Goal: Transaction & Acquisition: Purchase product/service

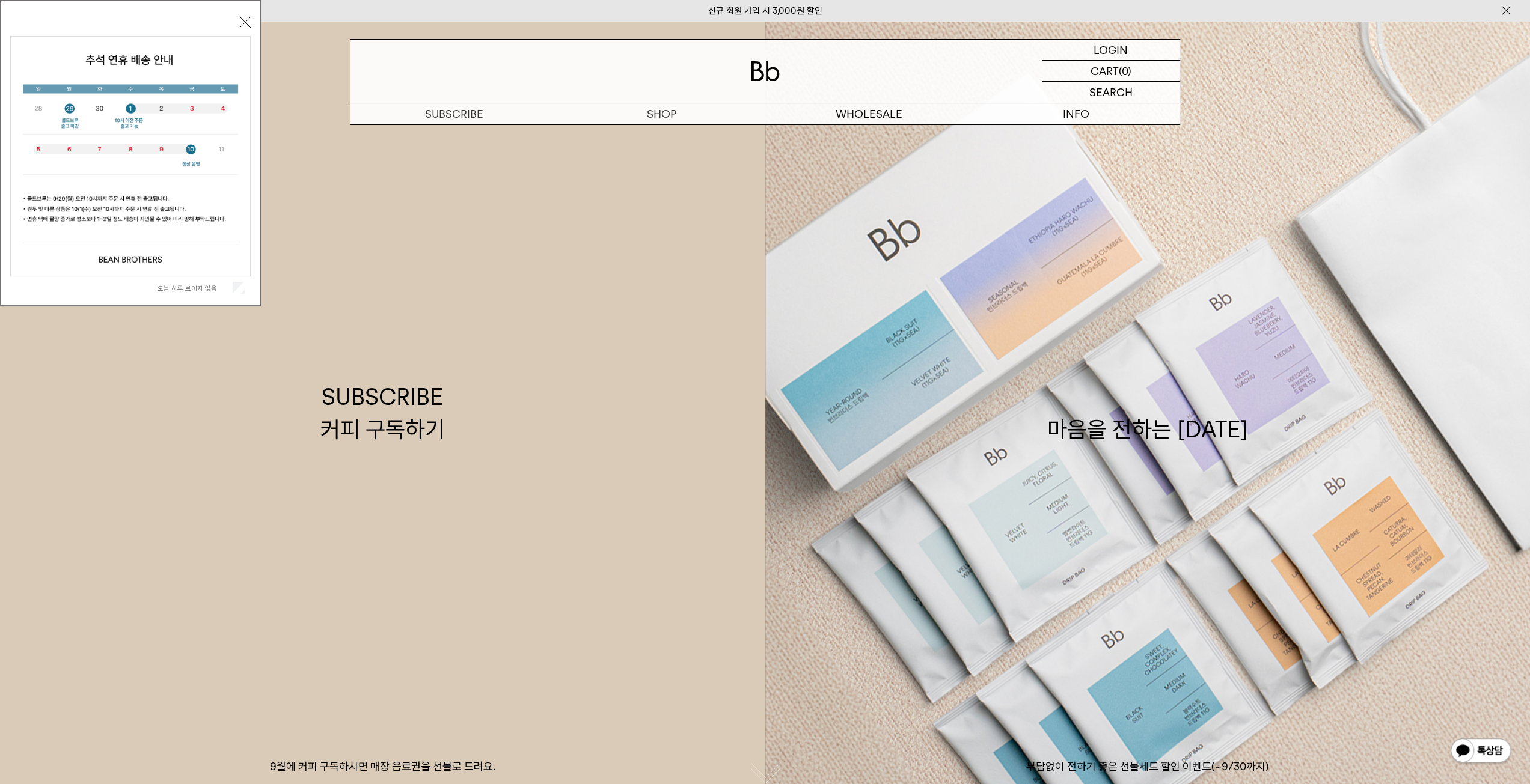
click at [241, 21] on button "닫기" at bounding box center [245, 22] width 11 height 11
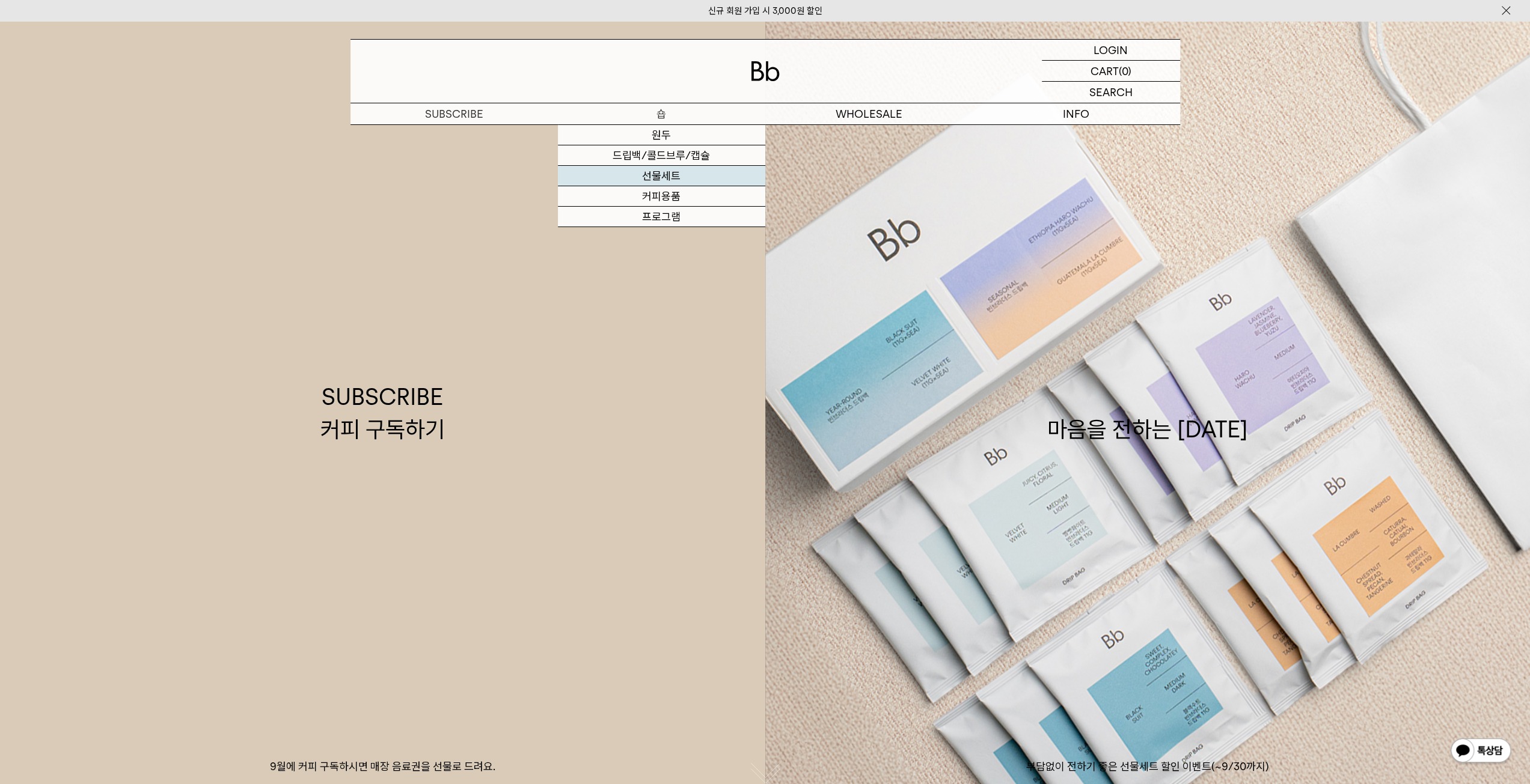
click at [677, 174] on link "선물세트" at bounding box center [661, 176] width 208 height 21
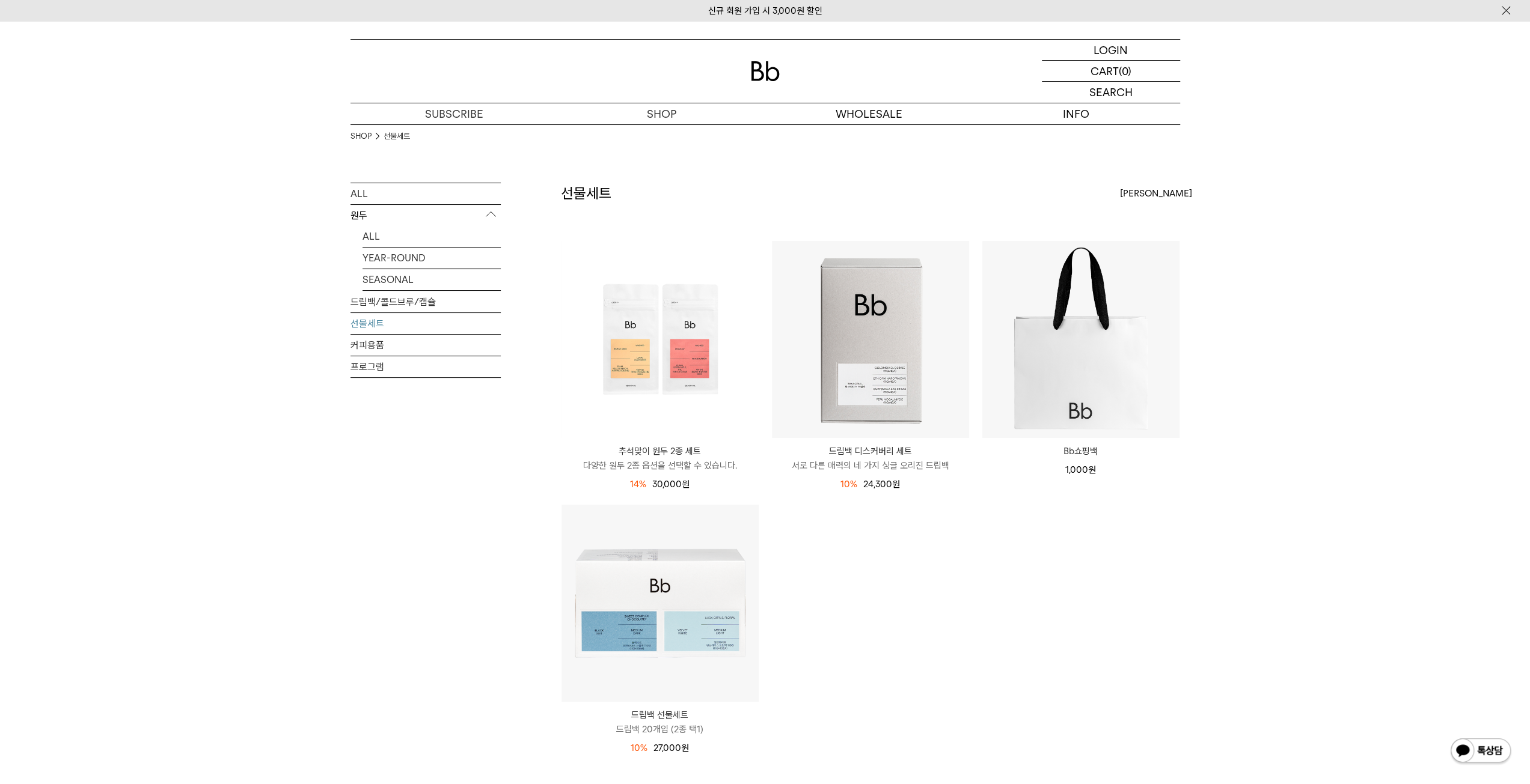
click at [962, 636] on ul "추석맞이 원두 2종 세트 다양한 원두 2종 옵션을 선택할 수 있습니다. 14% 35,000원 30,000 원" at bounding box center [871, 504] width 631 height 527
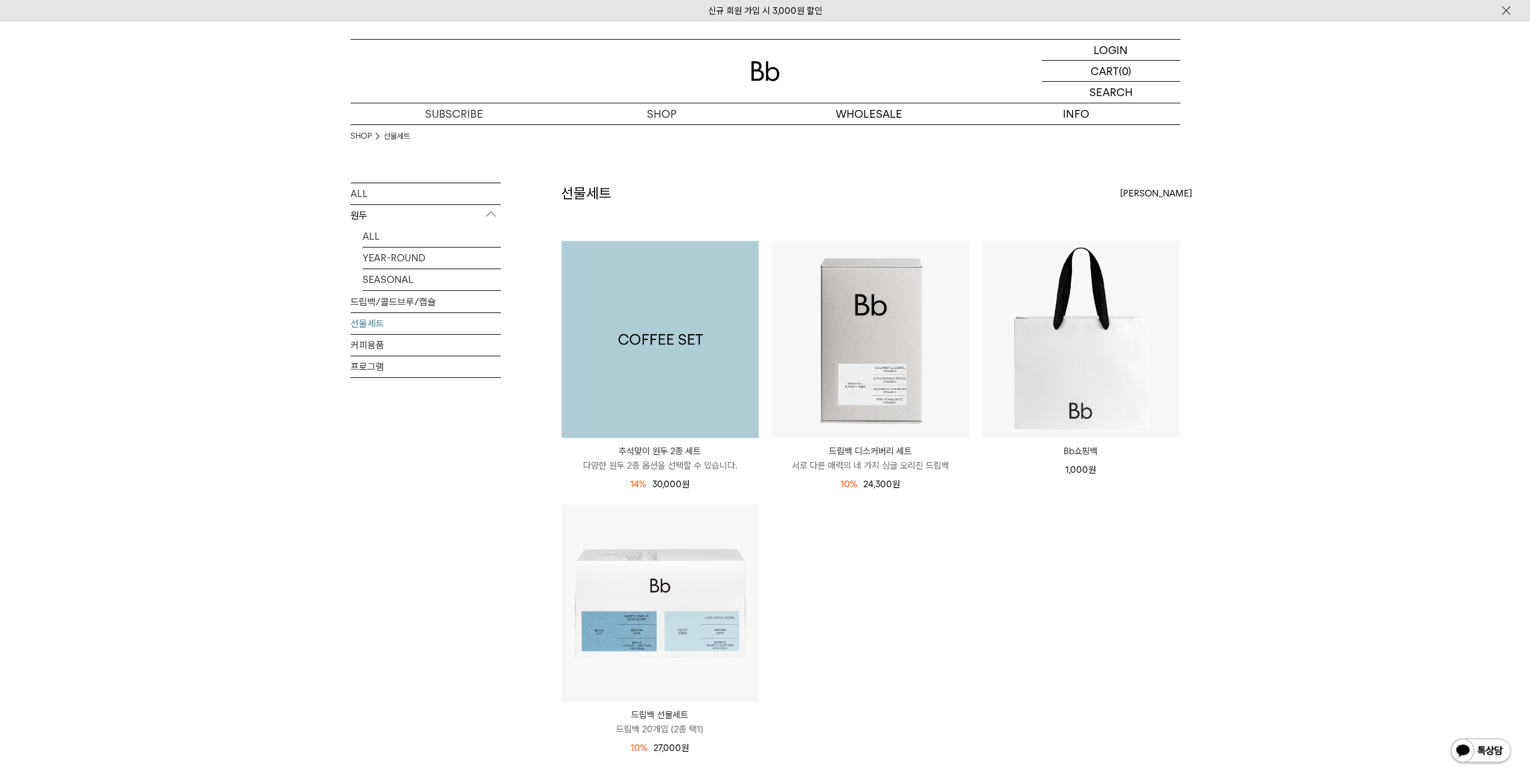
click at [678, 372] on img at bounding box center [659, 339] width 197 height 197
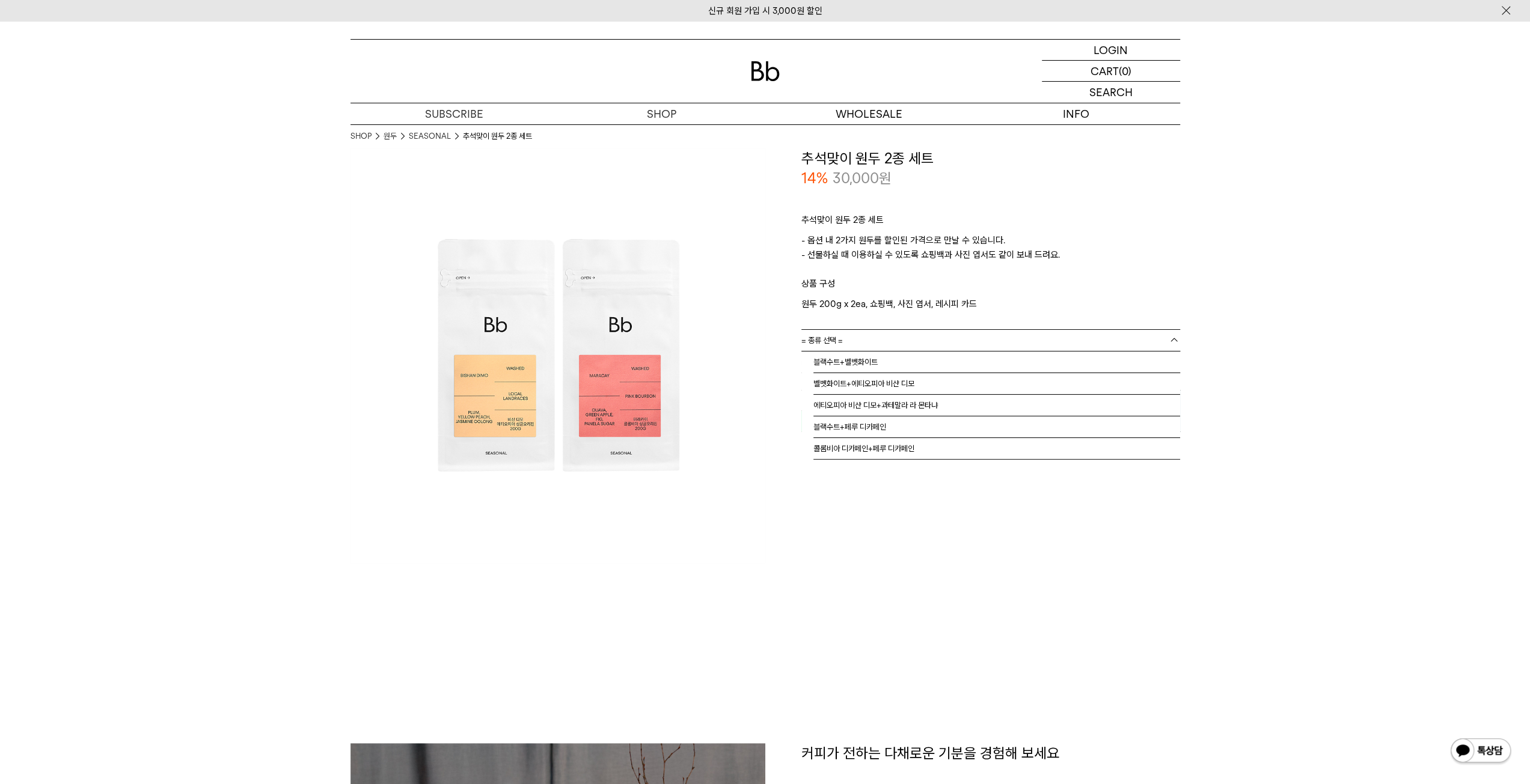
click at [930, 339] on link "= 종류 선택 =" at bounding box center [990, 340] width 378 height 21
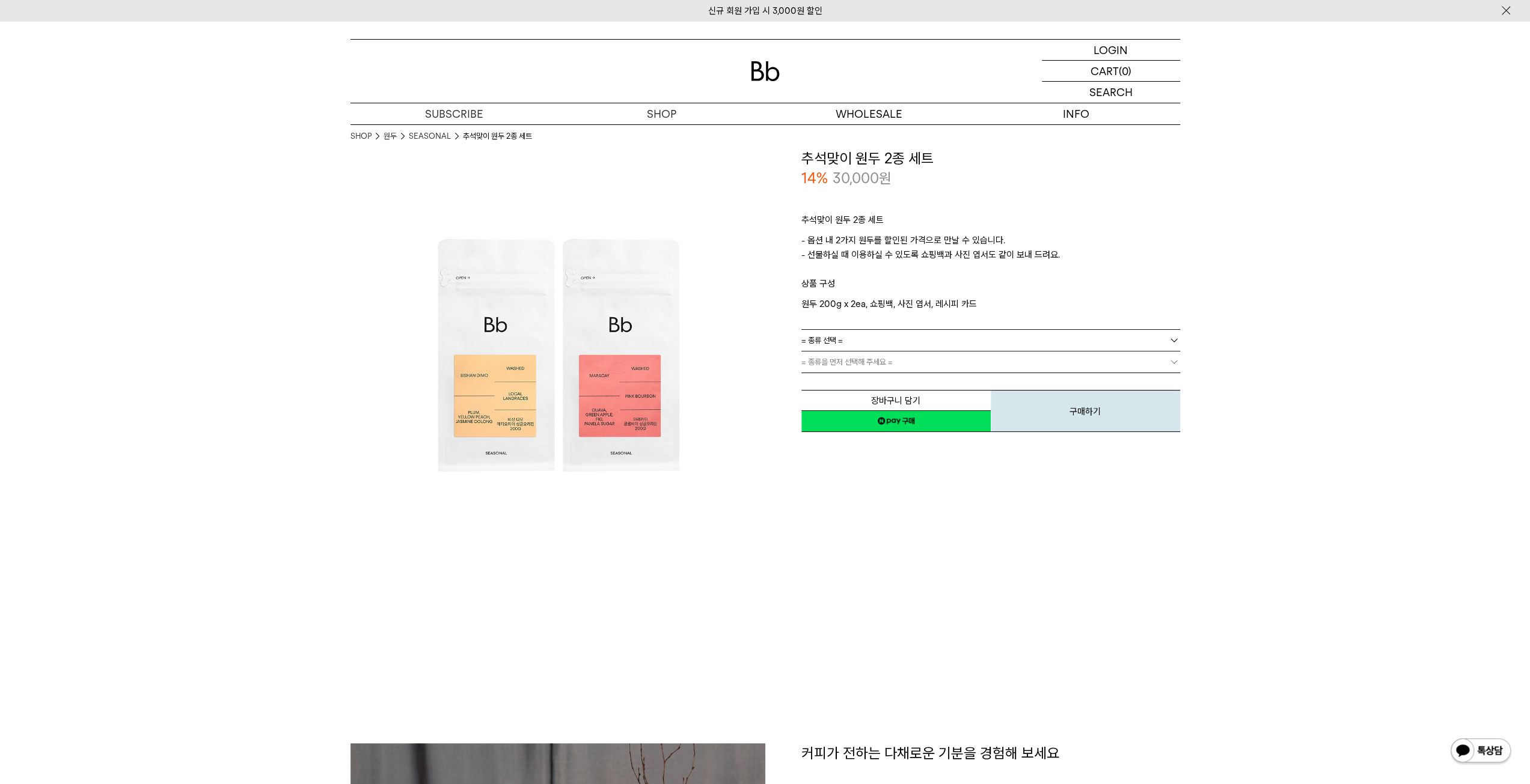
click at [893, 338] on link "= 종류 선택 =" at bounding box center [990, 340] width 378 height 21
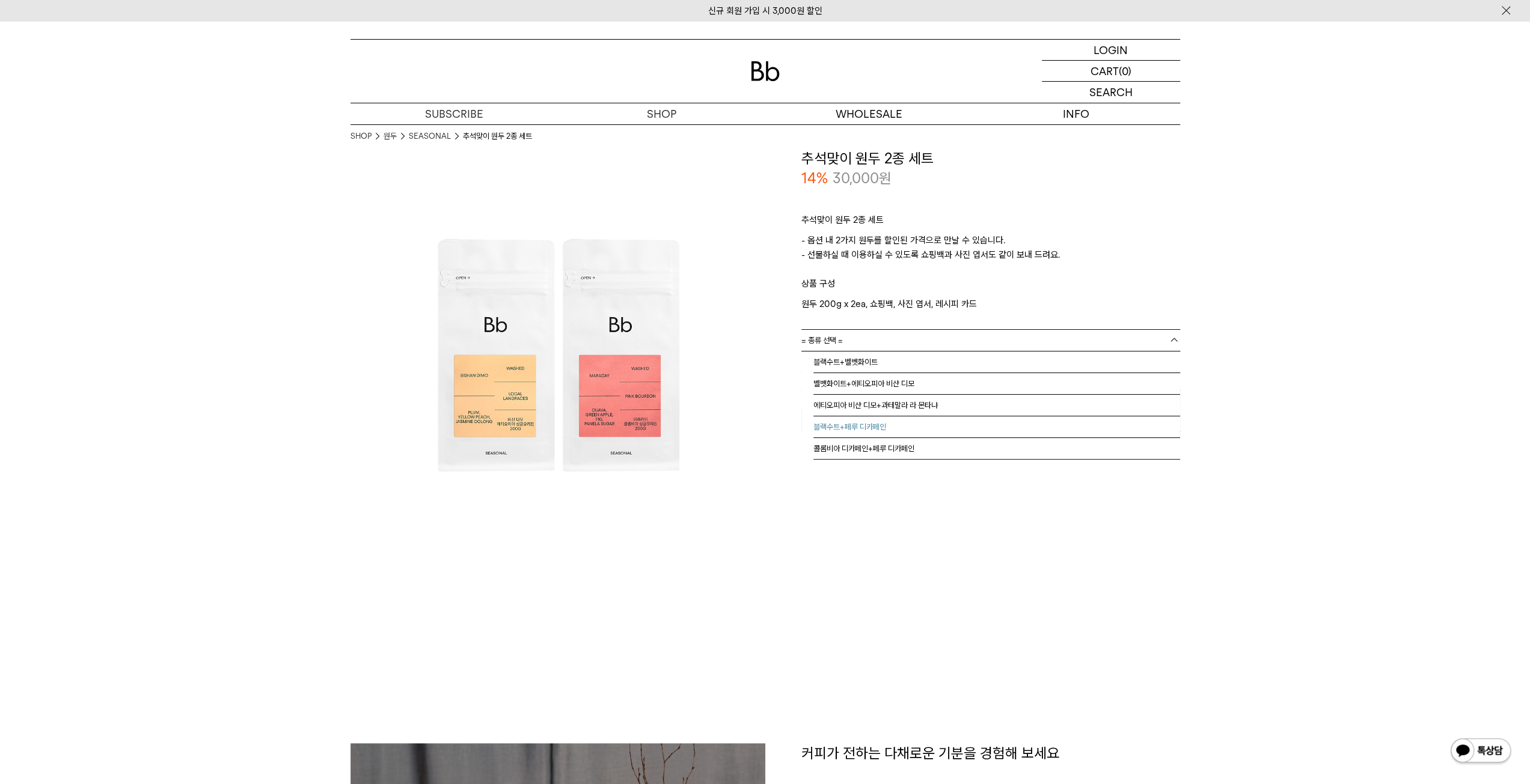
click at [893, 426] on li "블랙수트+페루 디카페인" at bounding box center [996, 426] width 366 height 22
click at [859, 336] on span "블랙수트+페루 디카페인" at bounding box center [837, 340] width 72 height 21
click at [766, 404] on div "**********" at bounding box center [972, 290] width 415 height 285
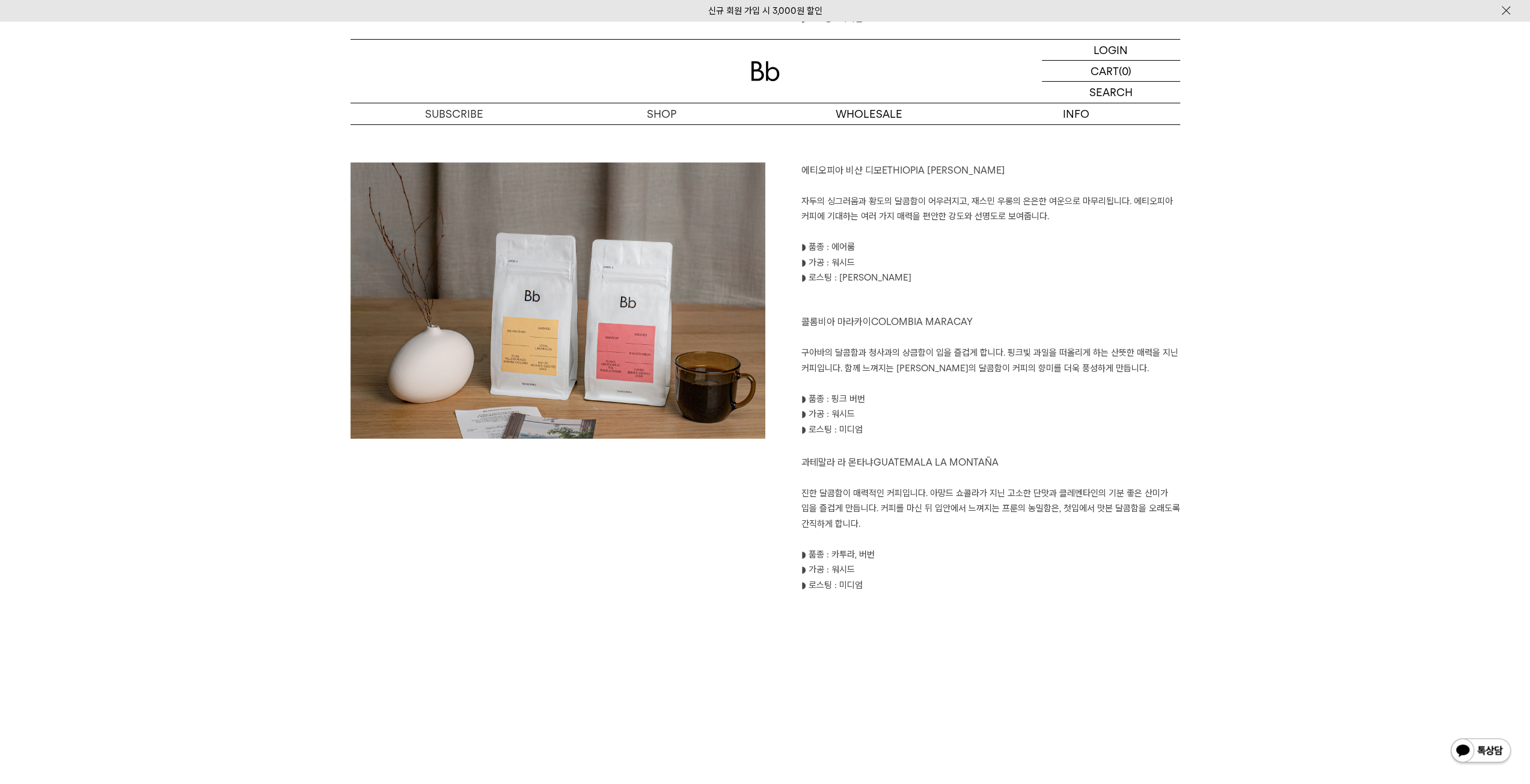
scroll to position [1202, 0]
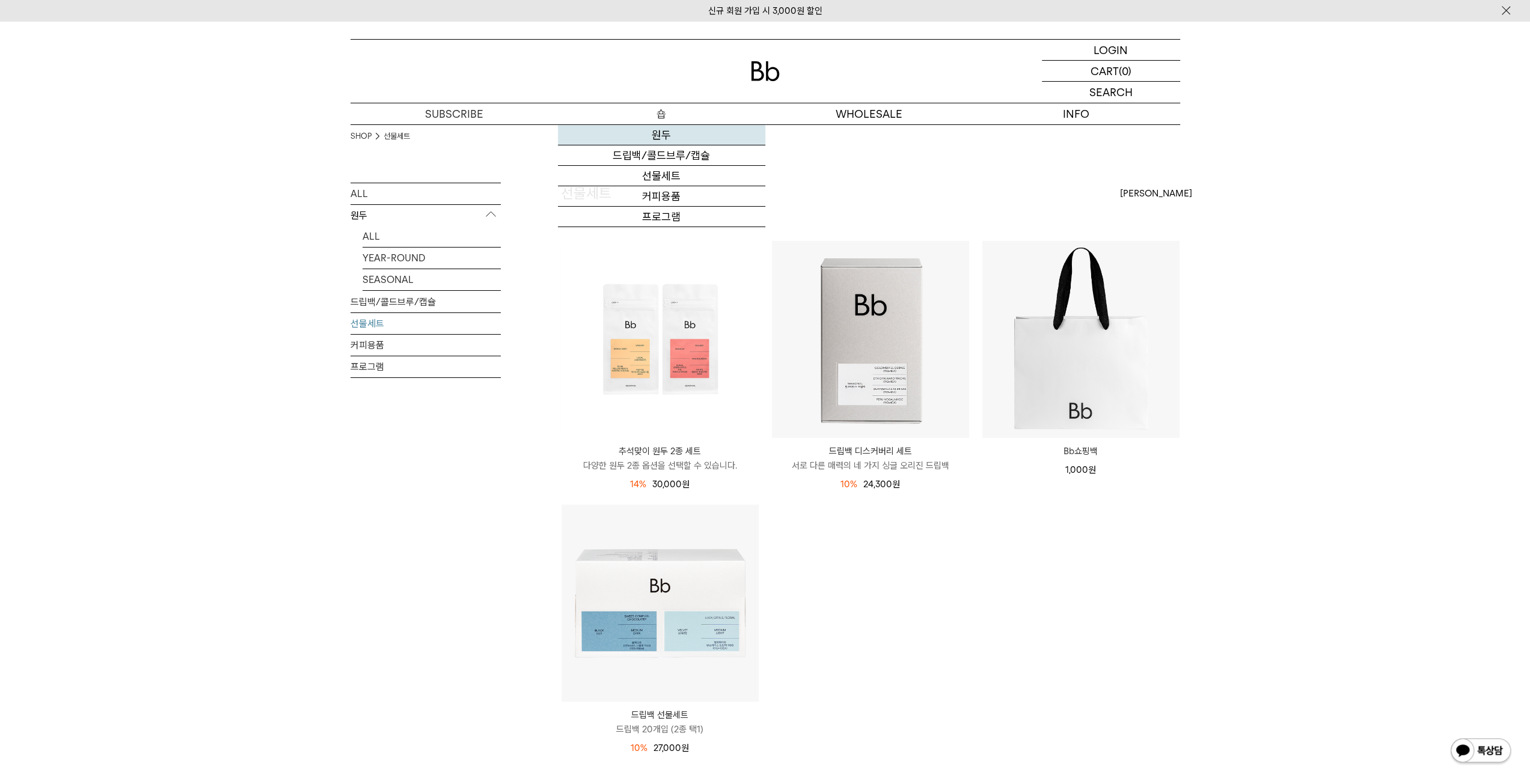
click at [659, 138] on link "원두" at bounding box center [661, 135] width 208 height 21
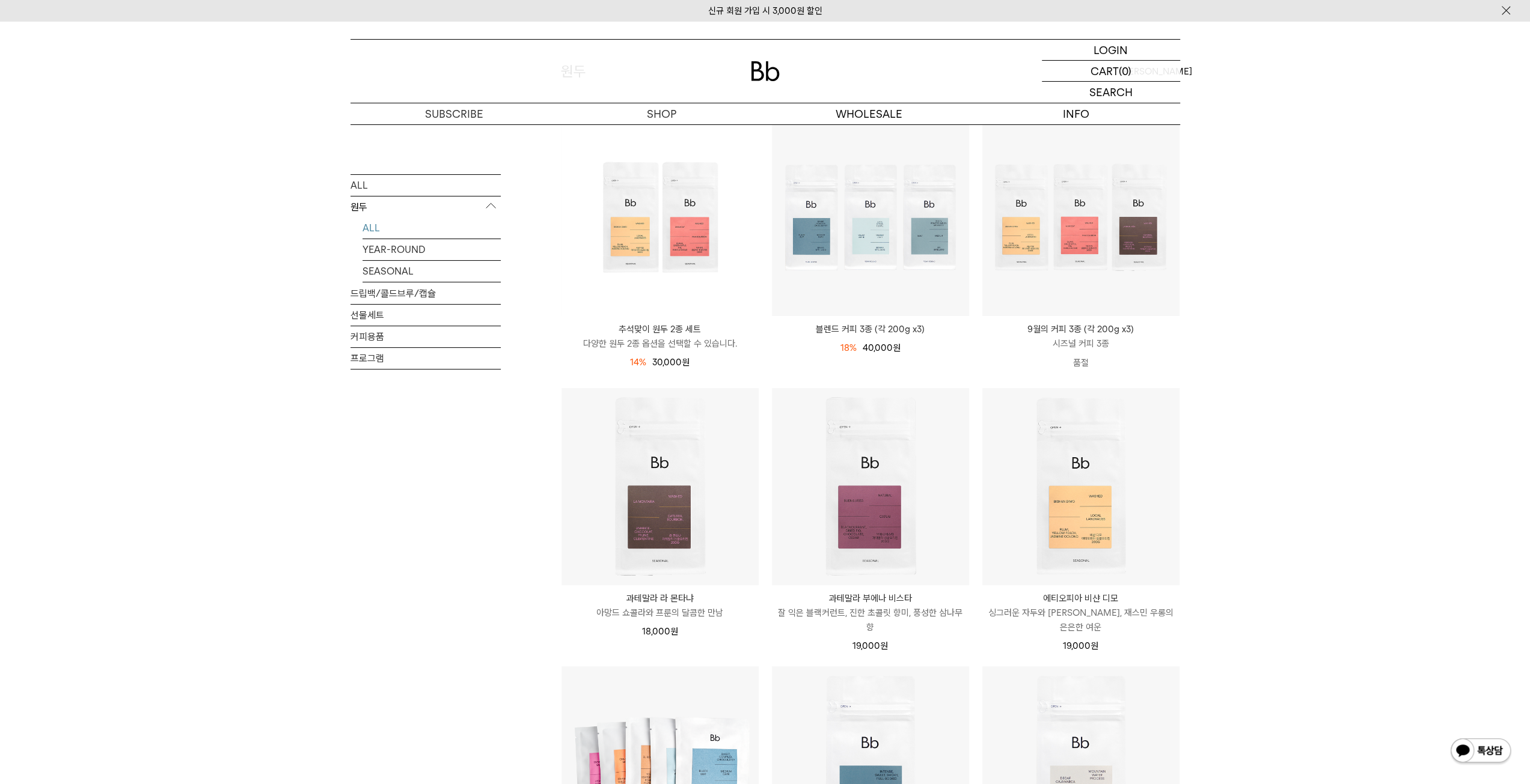
scroll to position [120, 0]
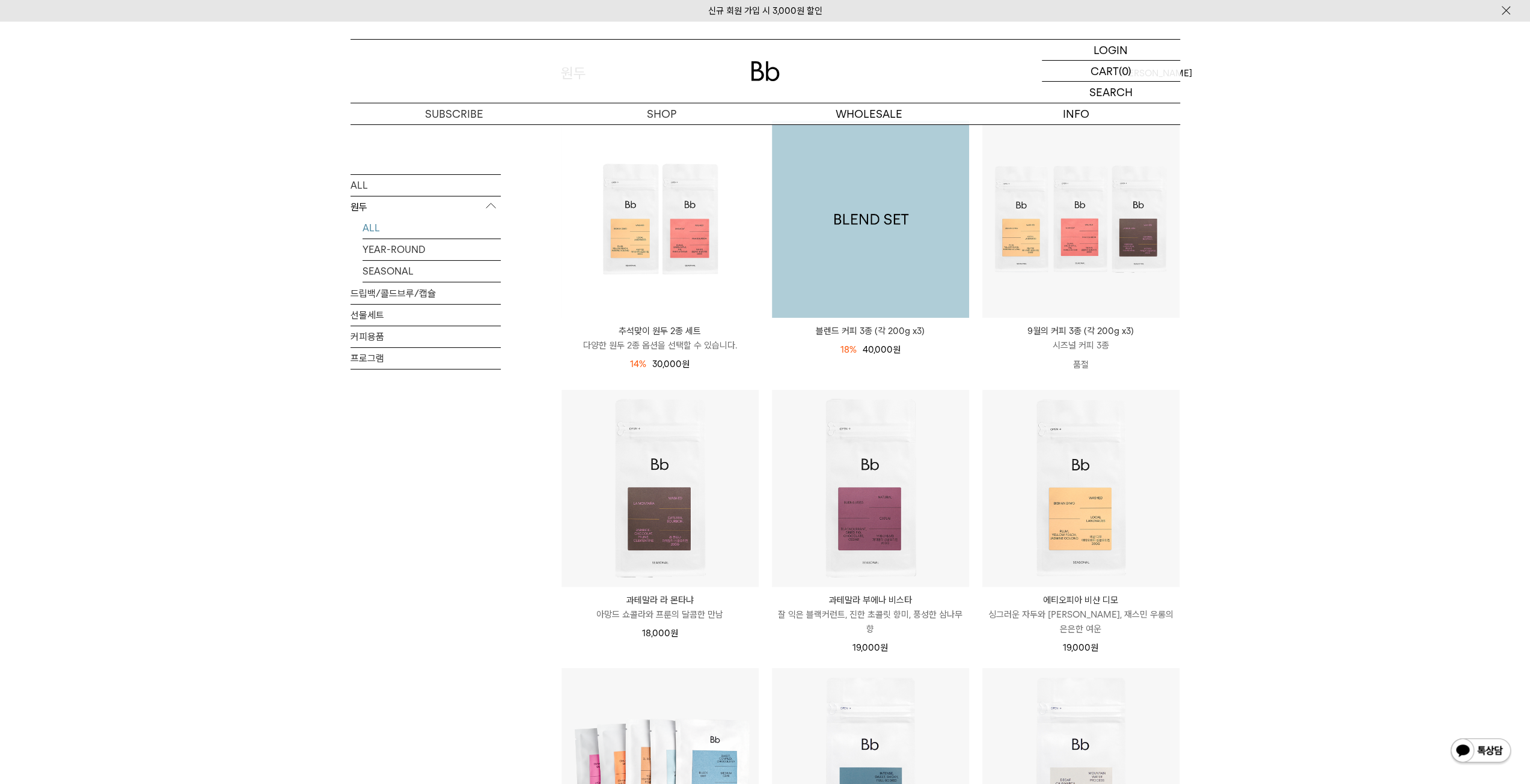
click at [824, 239] on img at bounding box center [870, 219] width 197 height 197
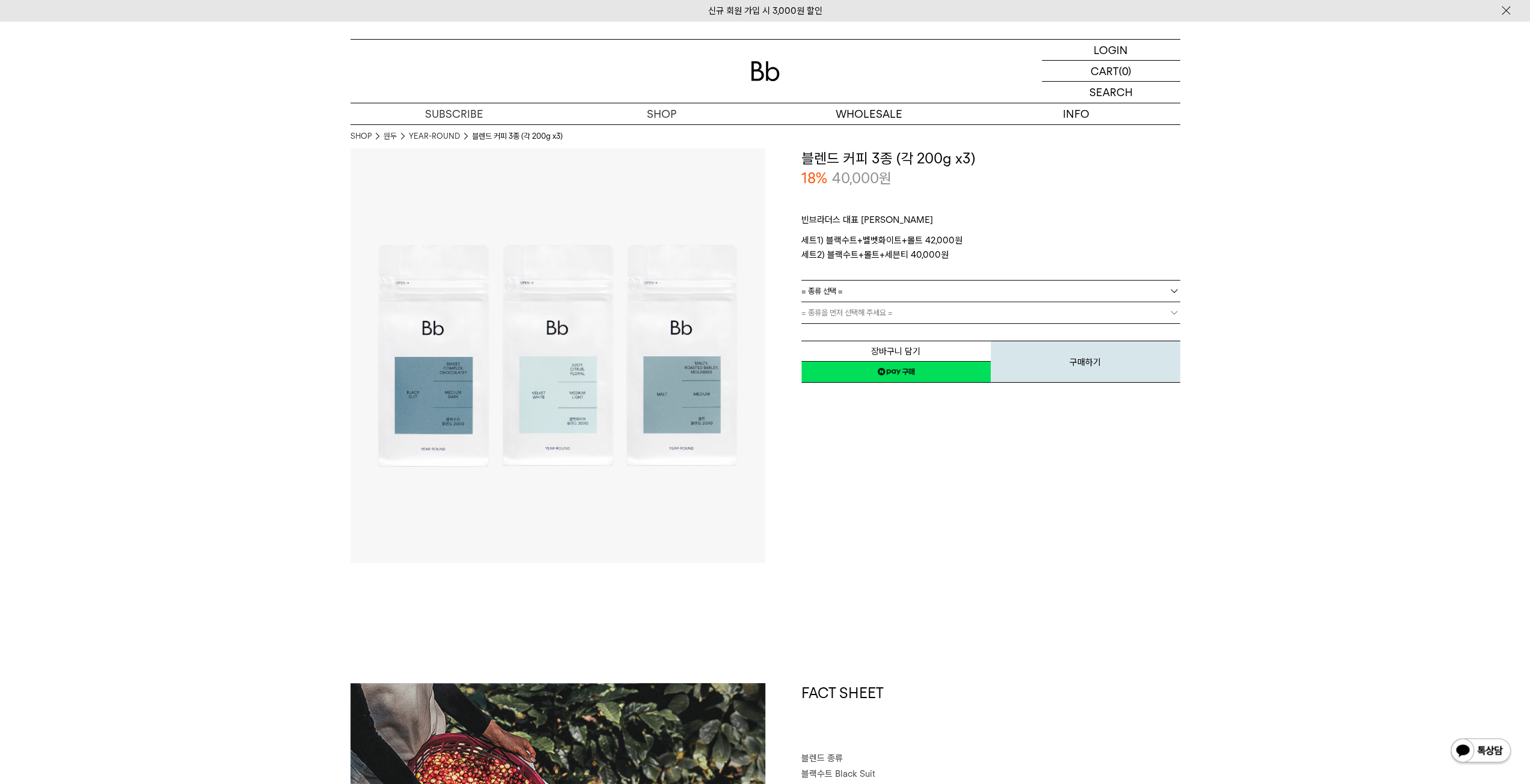
click at [863, 289] on link "= 종류 선택 =" at bounding box center [990, 291] width 378 height 21
click at [831, 432] on div "**********" at bounding box center [972, 355] width 415 height 414
drag, startPoint x: 840, startPoint y: 434, endPoint x: 834, endPoint y: 430, distance: 7.2
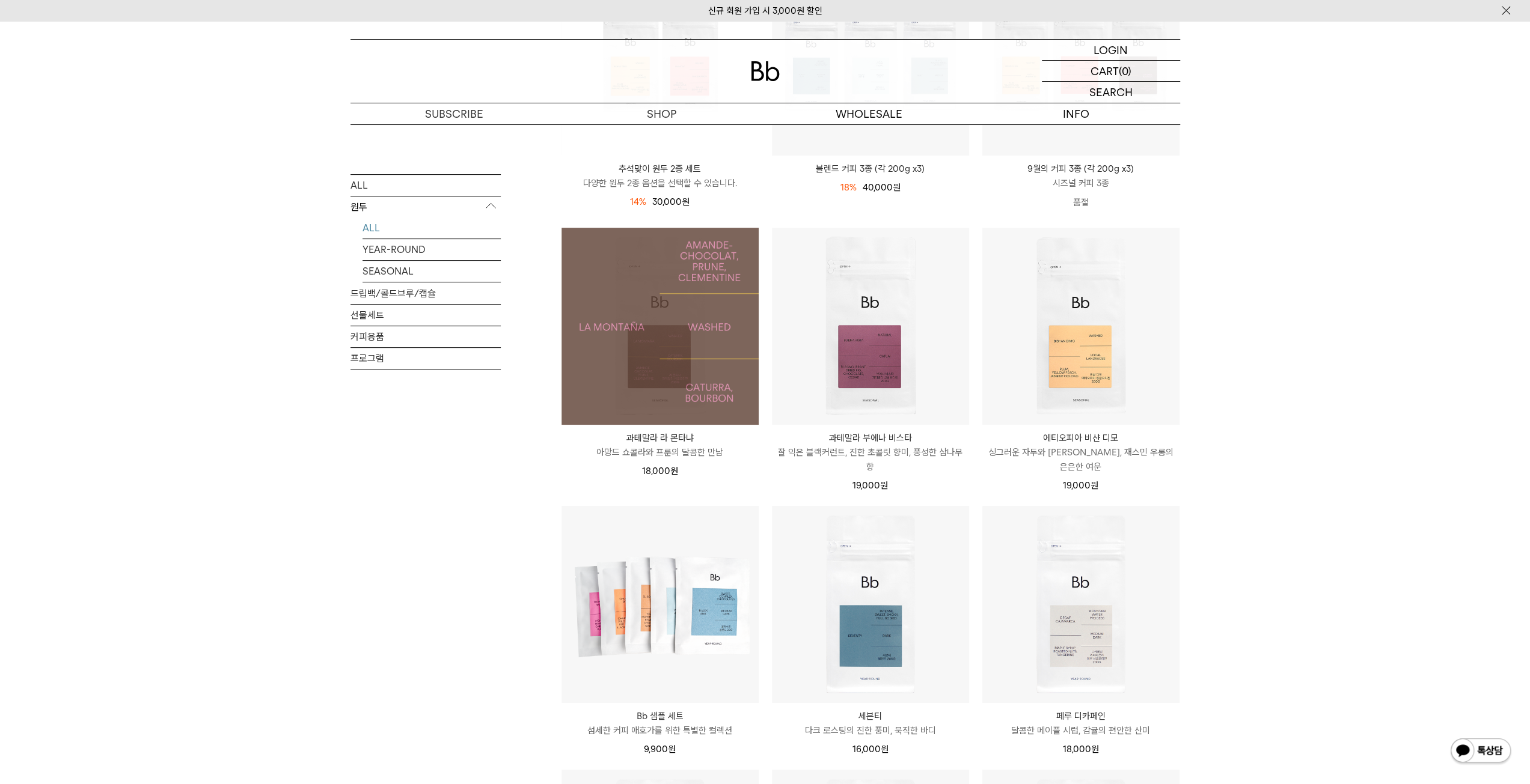
scroll to position [301, 0]
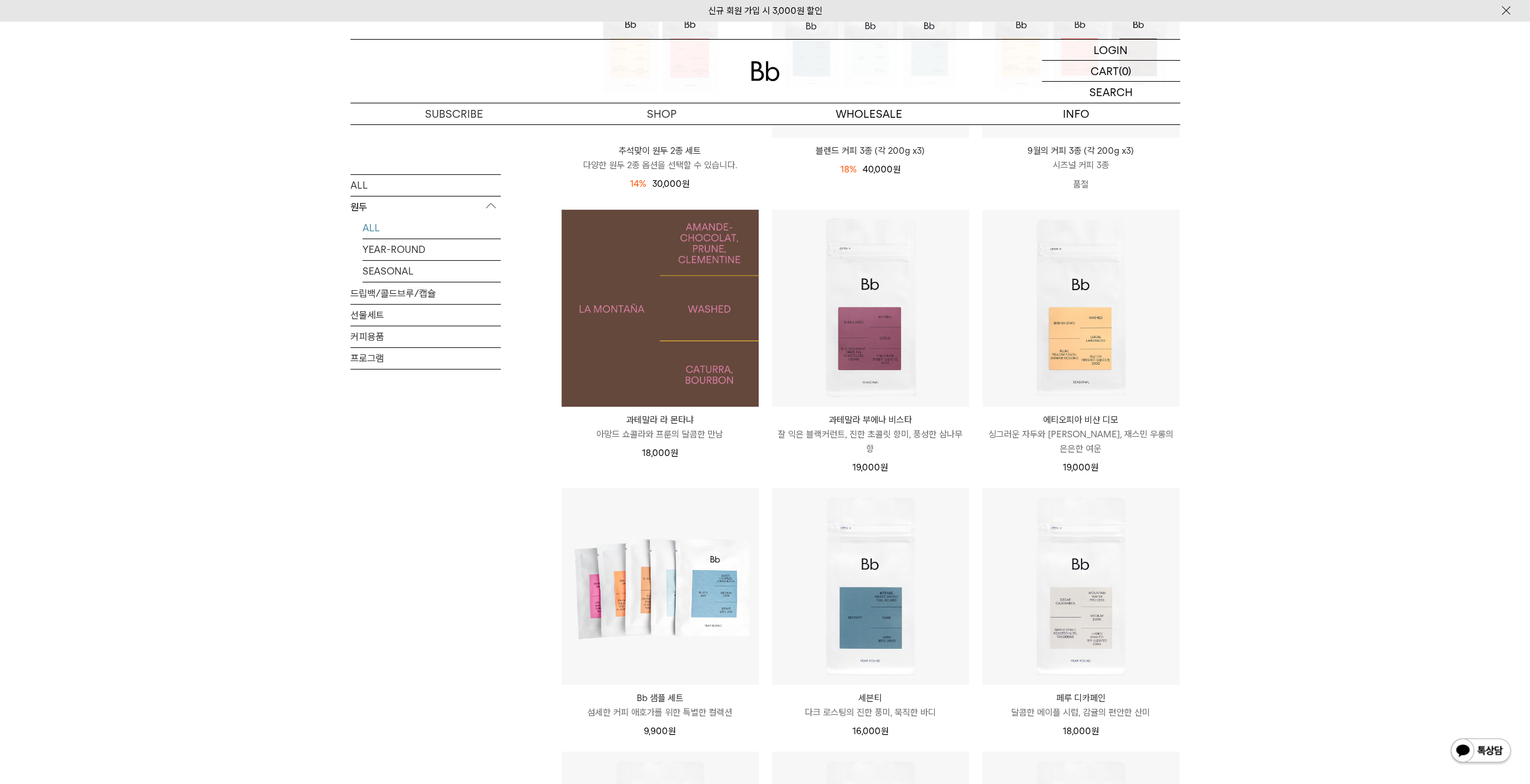
click at [624, 277] on img at bounding box center [659, 308] width 197 height 197
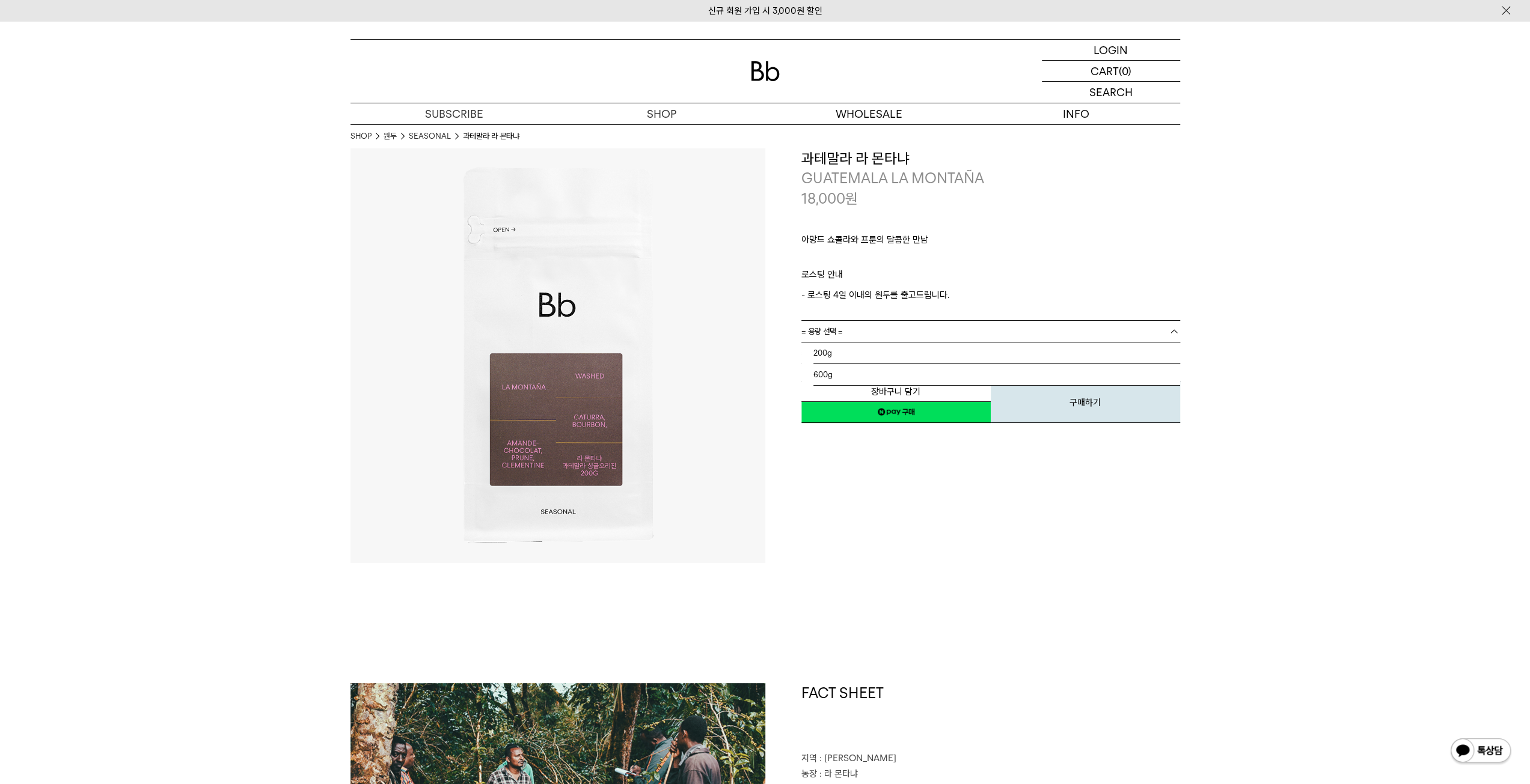
click at [863, 336] on link "= 용량 선택 =" at bounding box center [990, 331] width 378 height 21
click at [849, 349] on li "200g" at bounding box center [996, 352] width 366 height 22
click at [870, 353] on link "= 분쇄도 선택 =" at bounding box center [990, 352] width 378 height 21
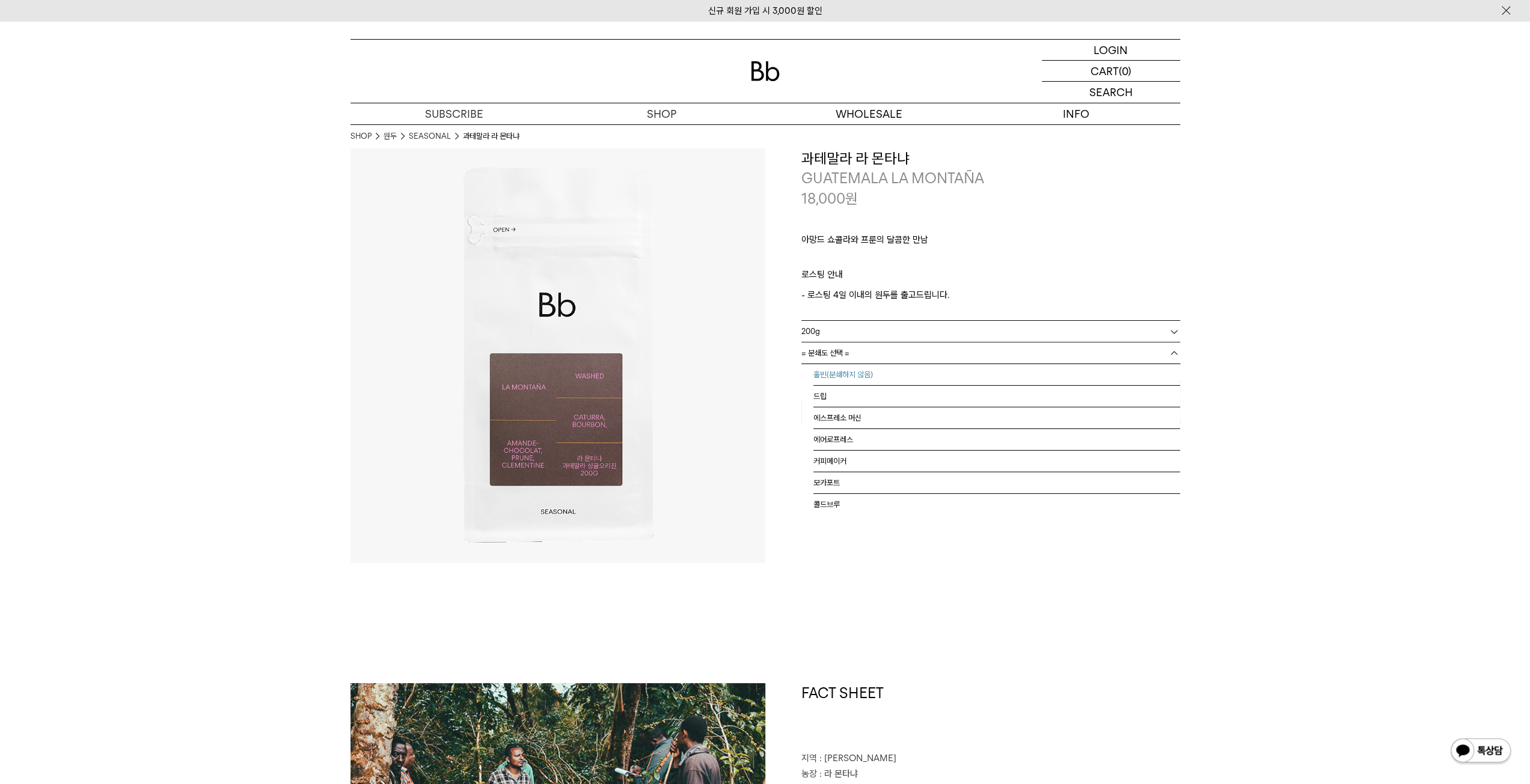
click at [852, 376] on li "홀빈(분쇄하지 않음)" at bounding box center [996, 375] width 366 height 22
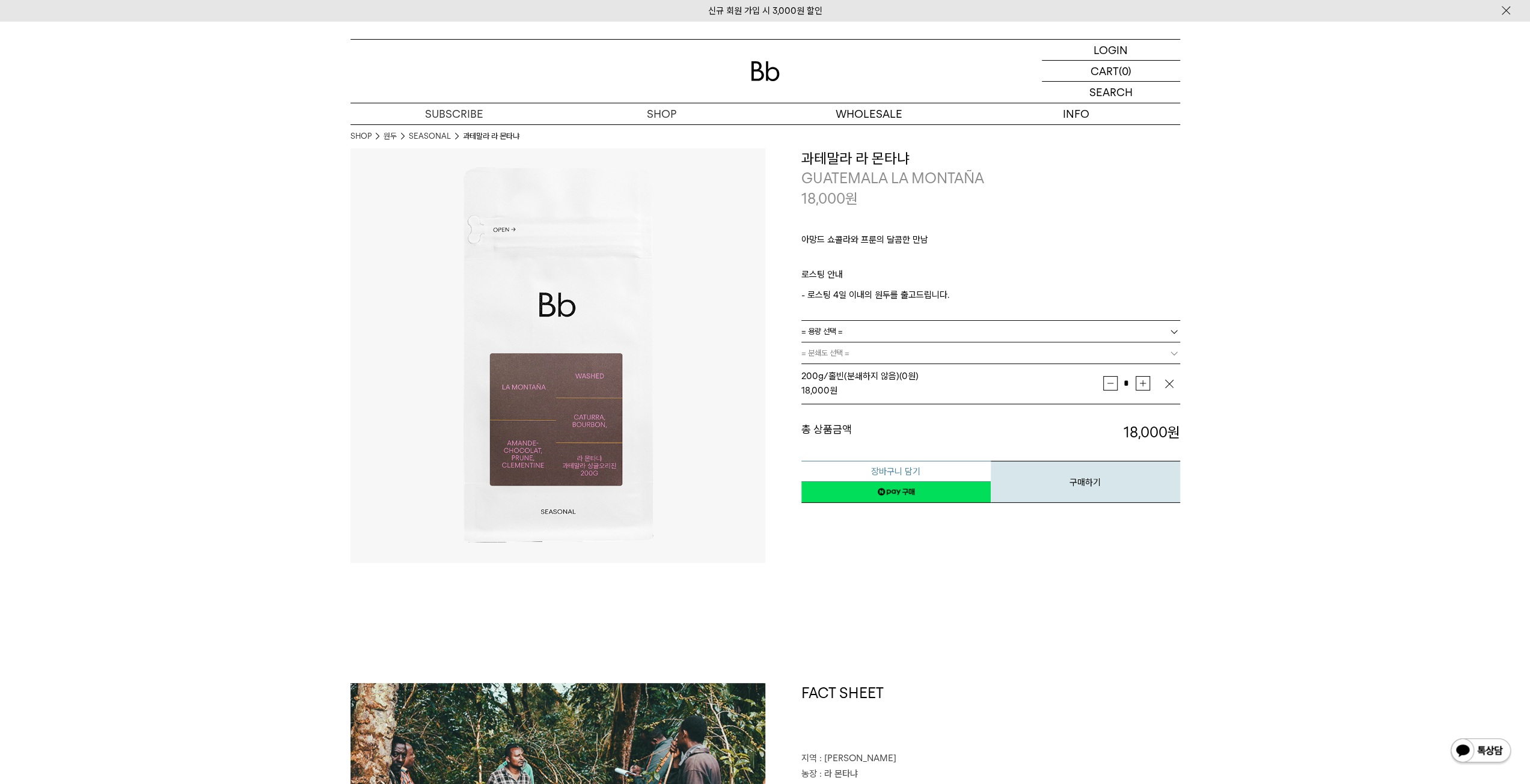
click at [890, 471] on button "장바구니 담기" at bounding box center [896, 471] width 190 height 21
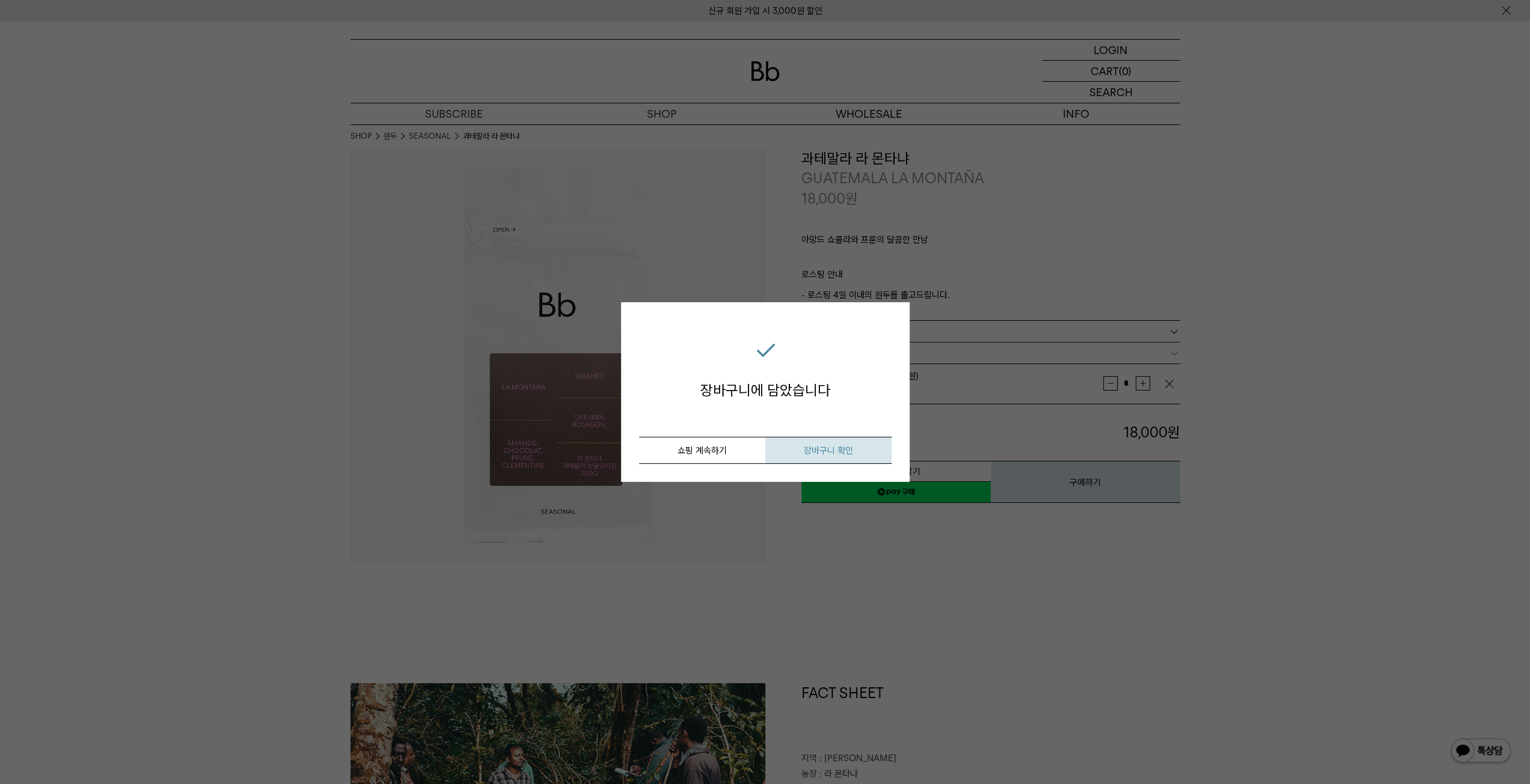
click at [829, 452] on span "장바구니 확인" at bounding box center [827, 451] width 49 height 11
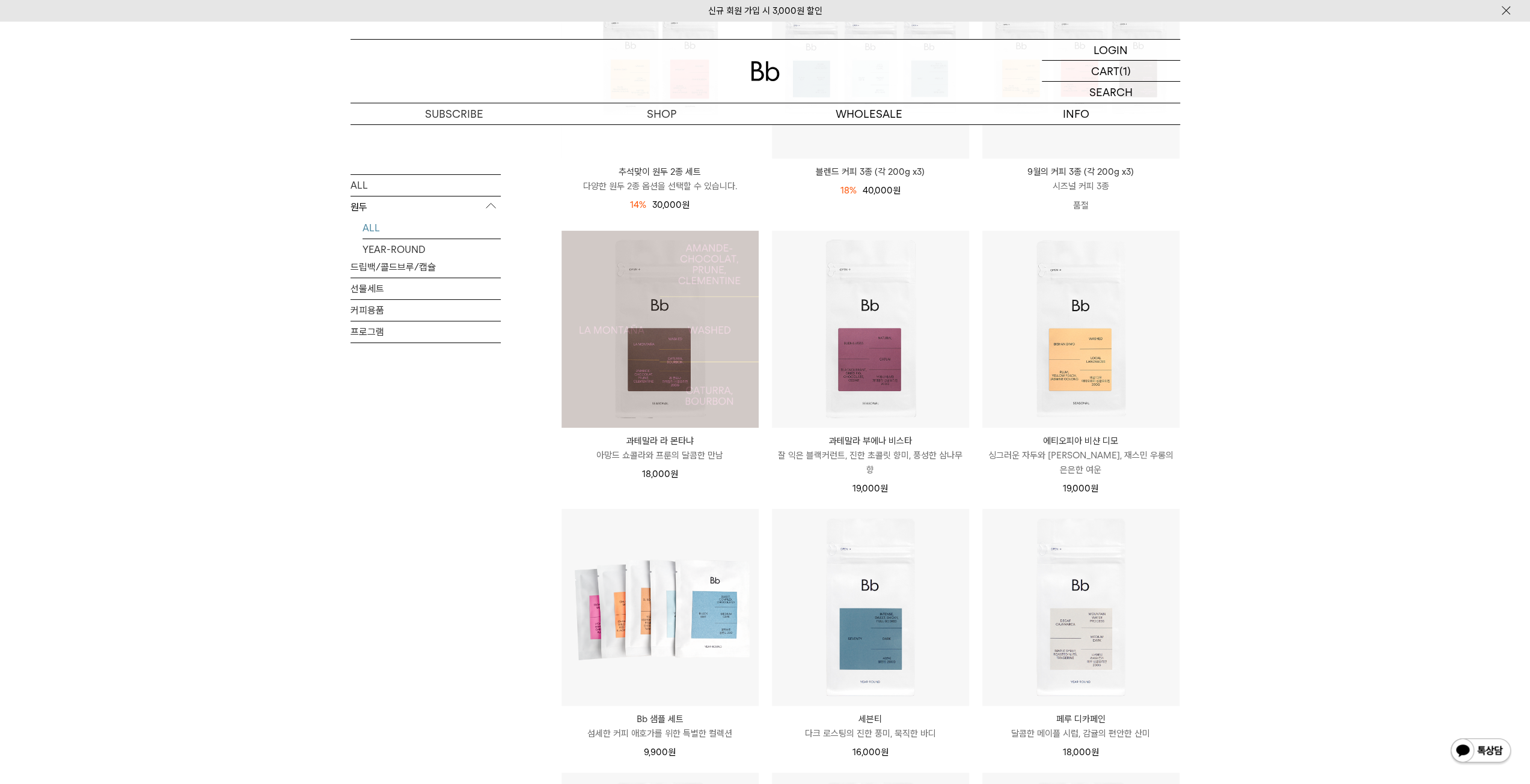
scroll to position [301, 0]
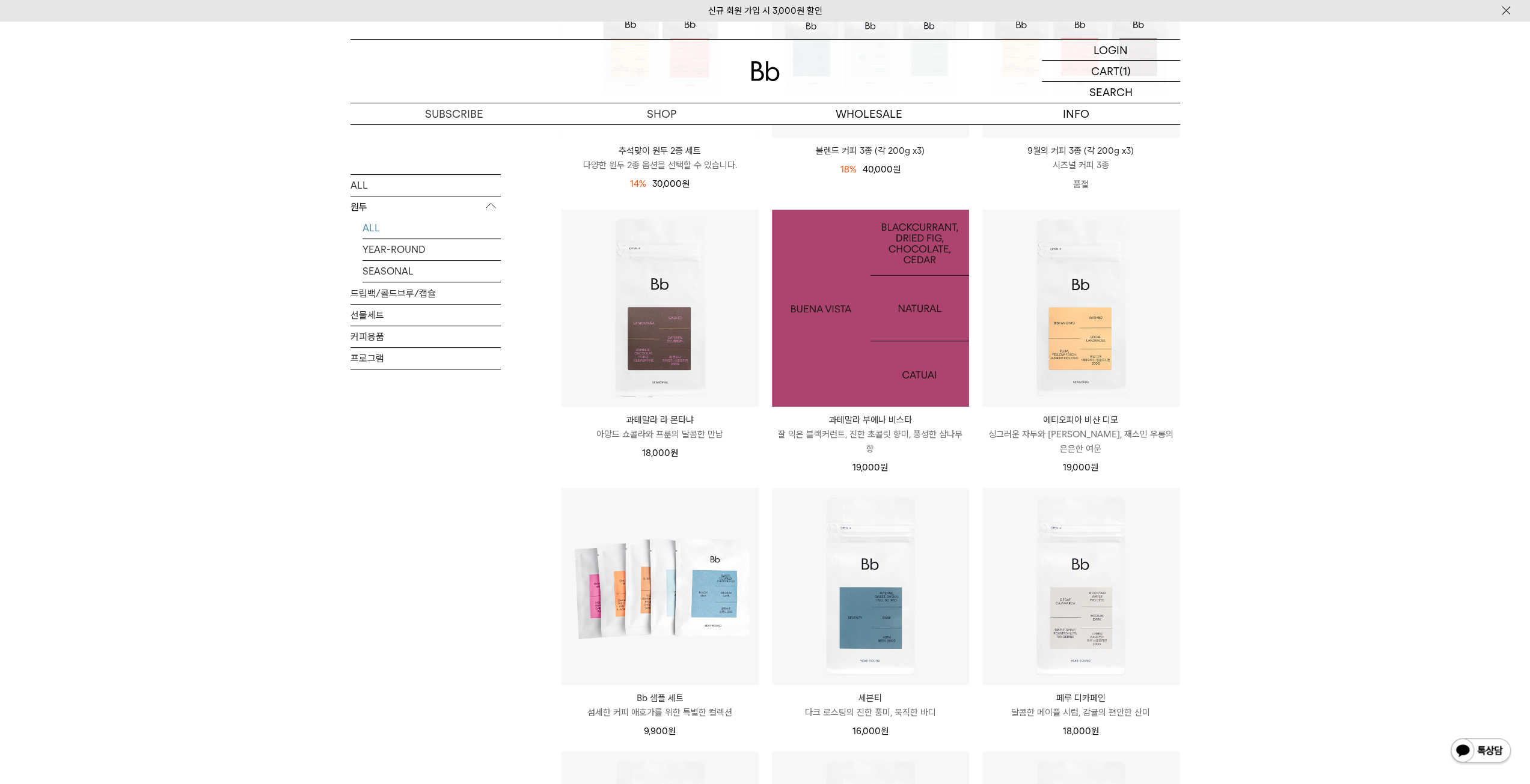
click at [847, 261] on img at bounding box center [870, 308] width 197 height 197
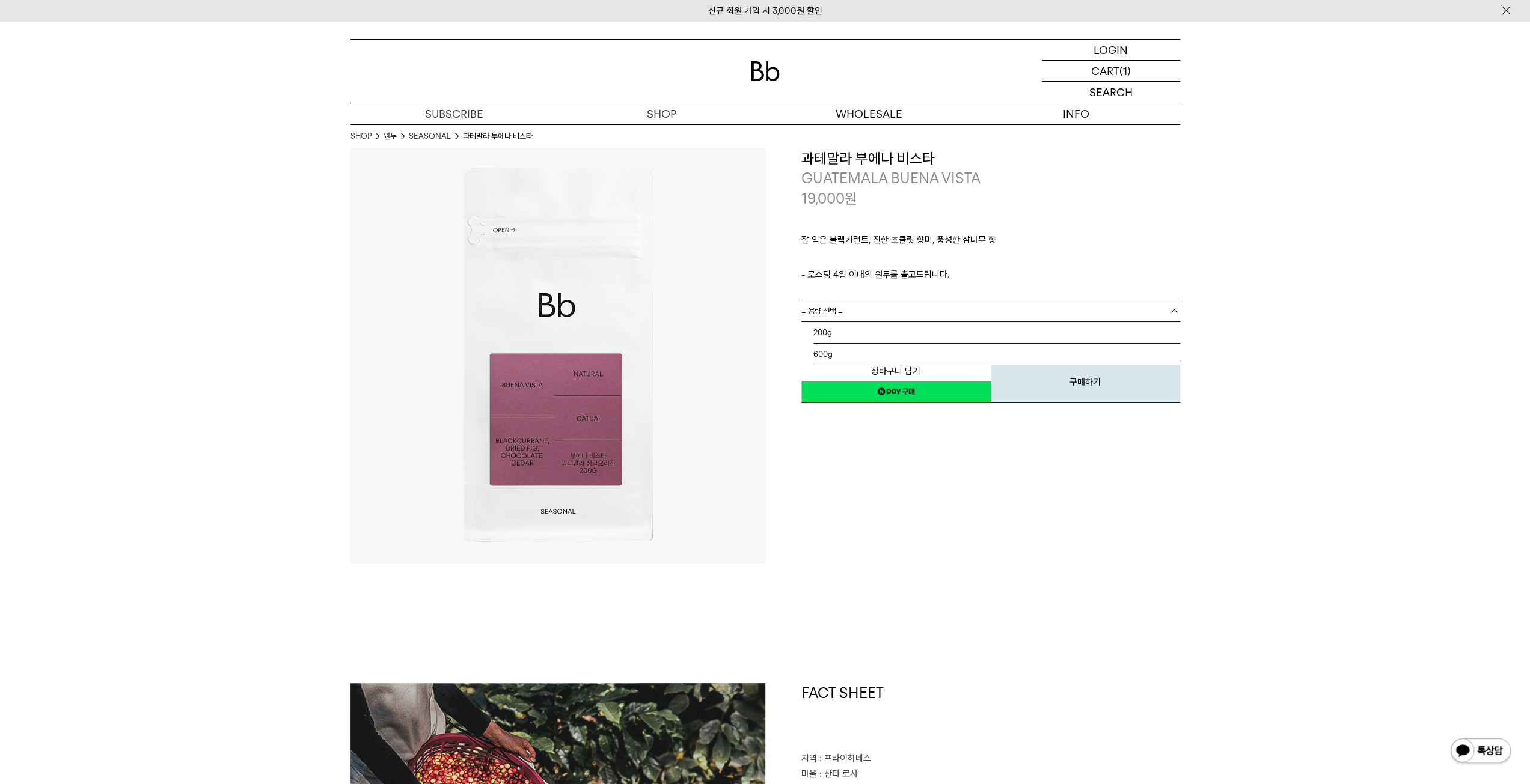
click at [887, 311] on link "= 용량 선택 =" at bounding box center [990, 311] width 378 height 21
click at [871, 333] on li "200g" at bounding box center [996, 333] width 366 height 22
click at [895, 336] on link "= 분쇄도 선택 =" at bounding box center [990, 333] width 378 height 21
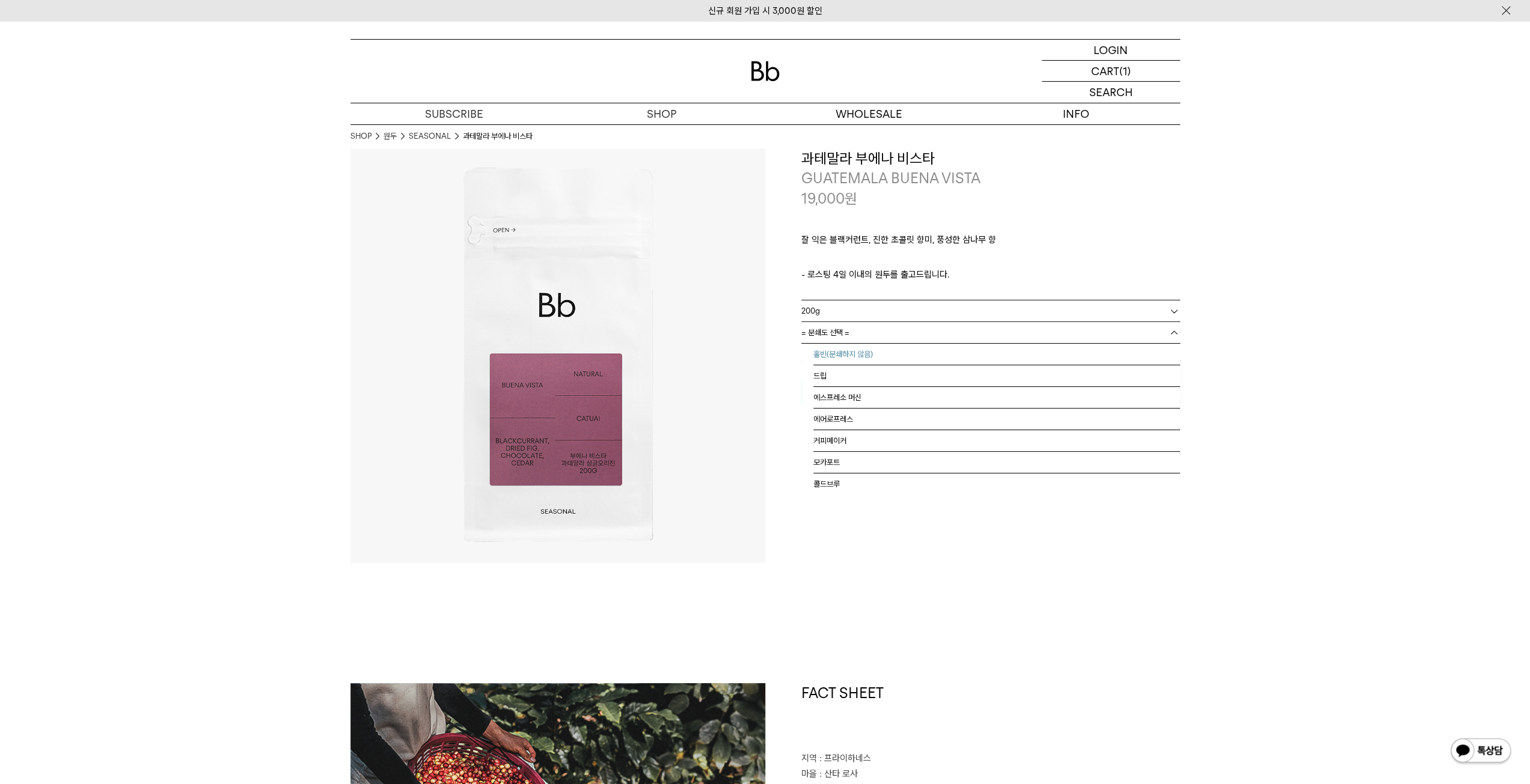
click at [871, 356] on li "홀빈(분쇄하지 않음)" at bounding box center [996, 354] width 366 height 22
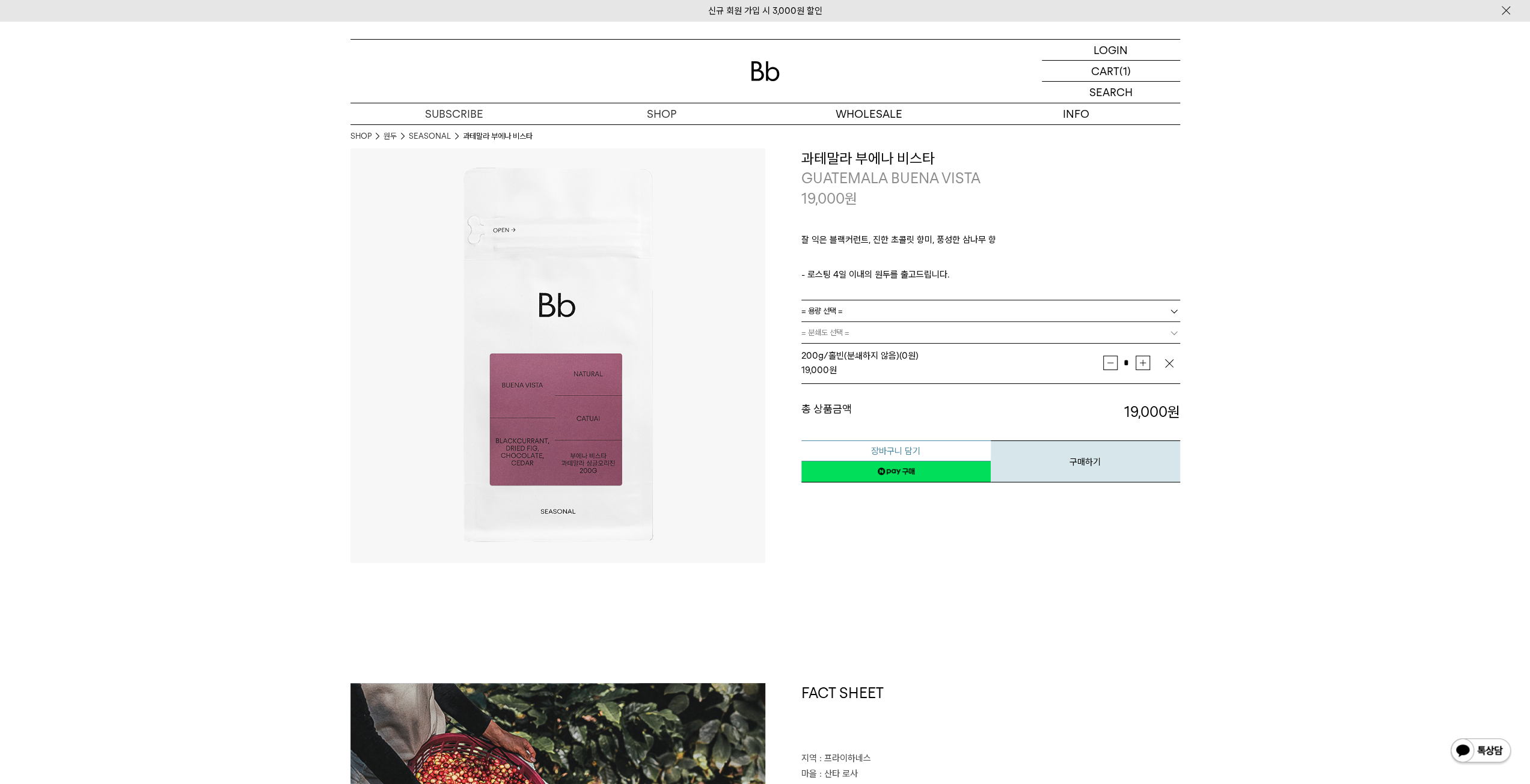
click at [871, 449] on button "장바구니 담기" at bounding box center [896, 451] width 190 height 21
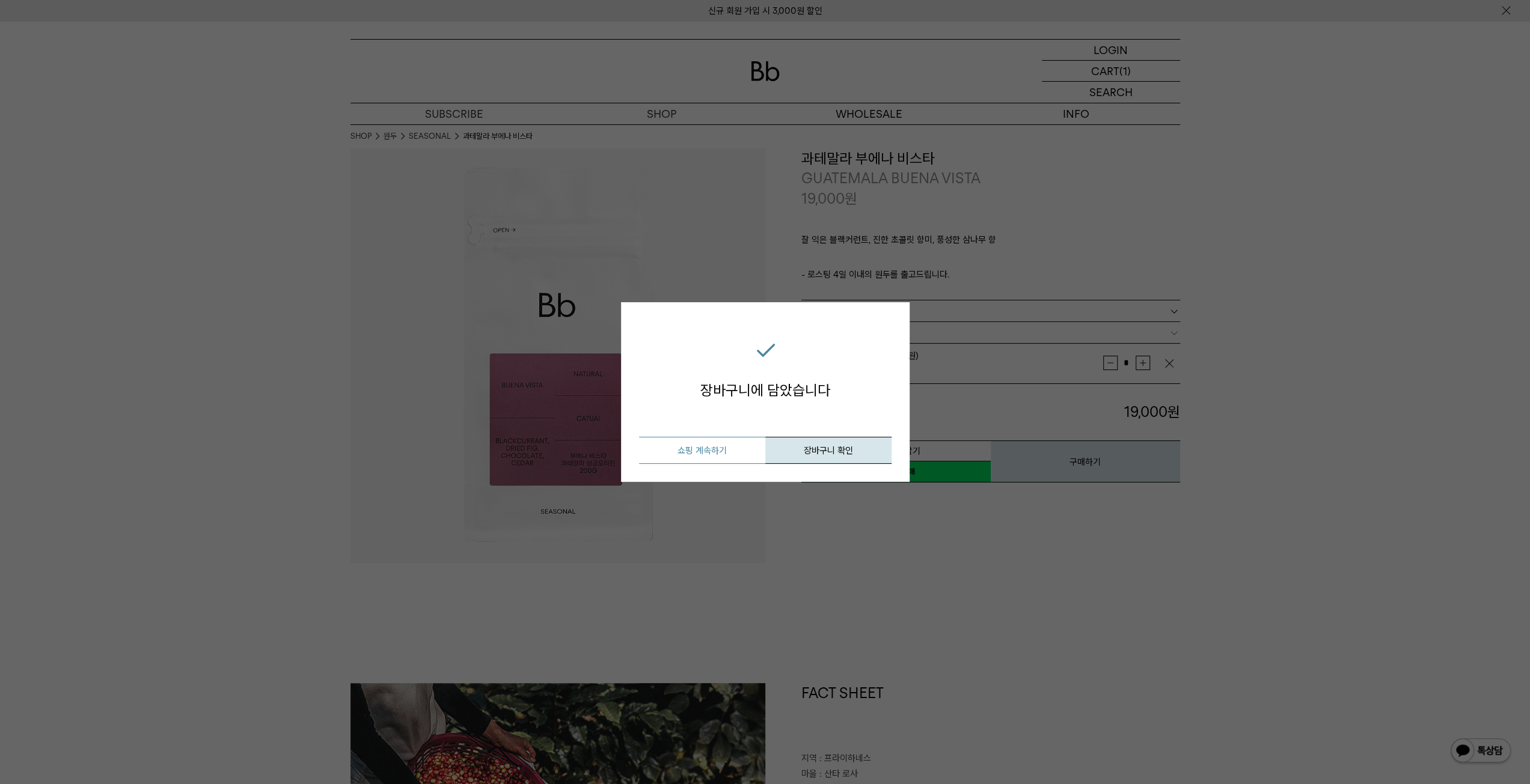
click at [657, 457] on button "쇼핑 계속하기" at bounding box center [702, 450] width 126 height 27
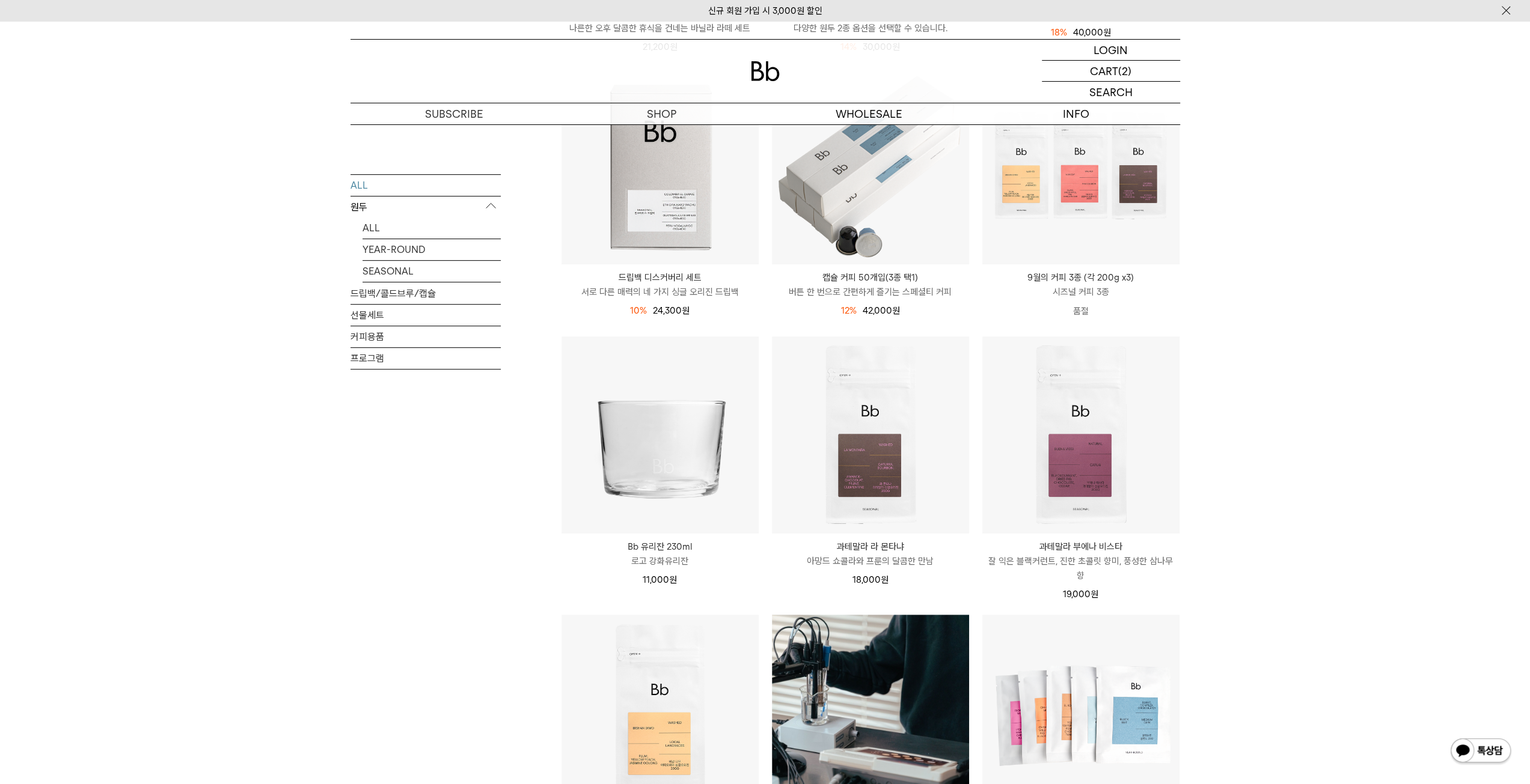
scroll to position [661, 0]
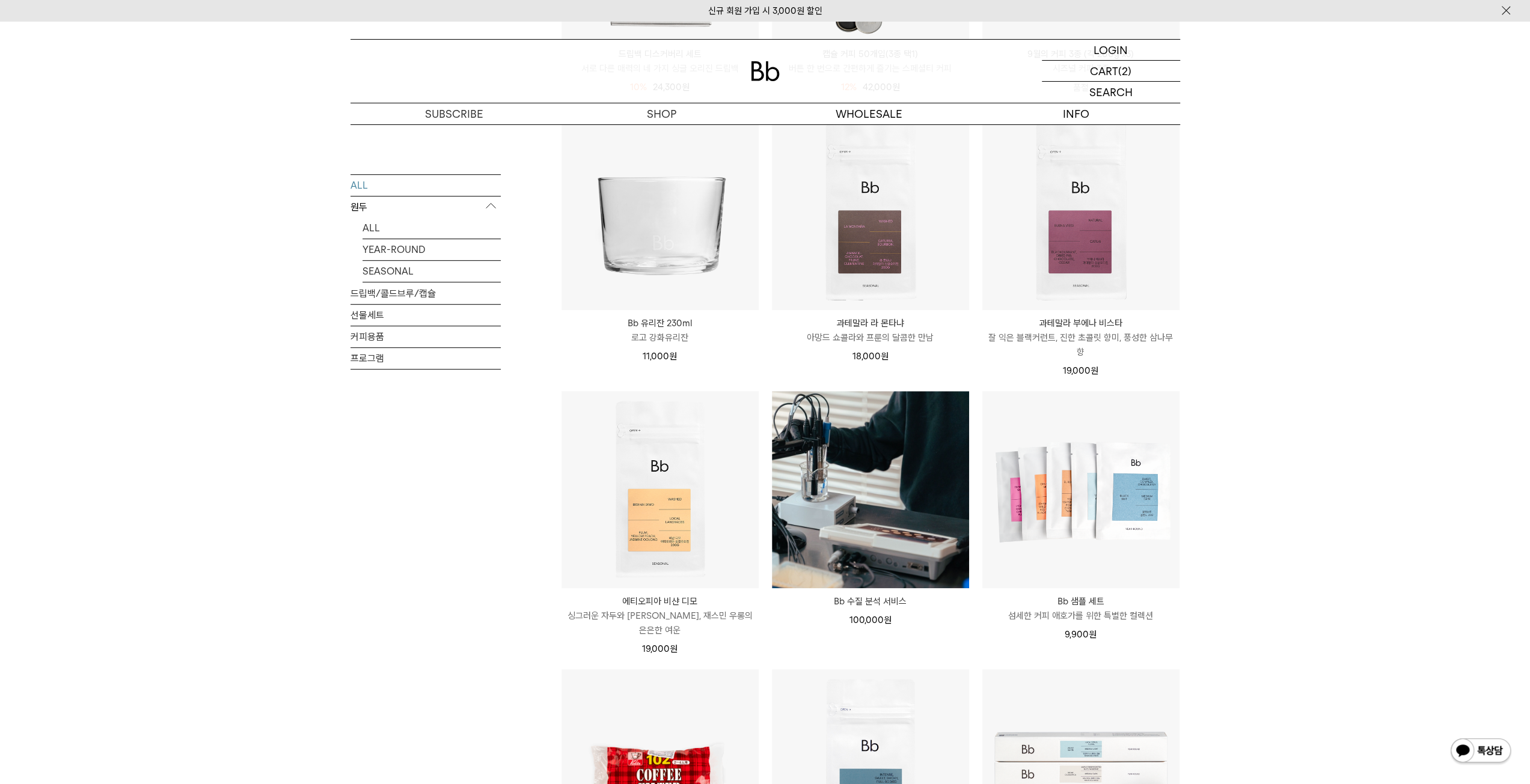
click at [358, 496] on div "ALL 원두 ALL YEAR-ROUND SEASONAL 드립백/콜드브루/캡슐 선물세트 커피용품 프로그램" at bounding box center [426, 475] width 150 height 1906
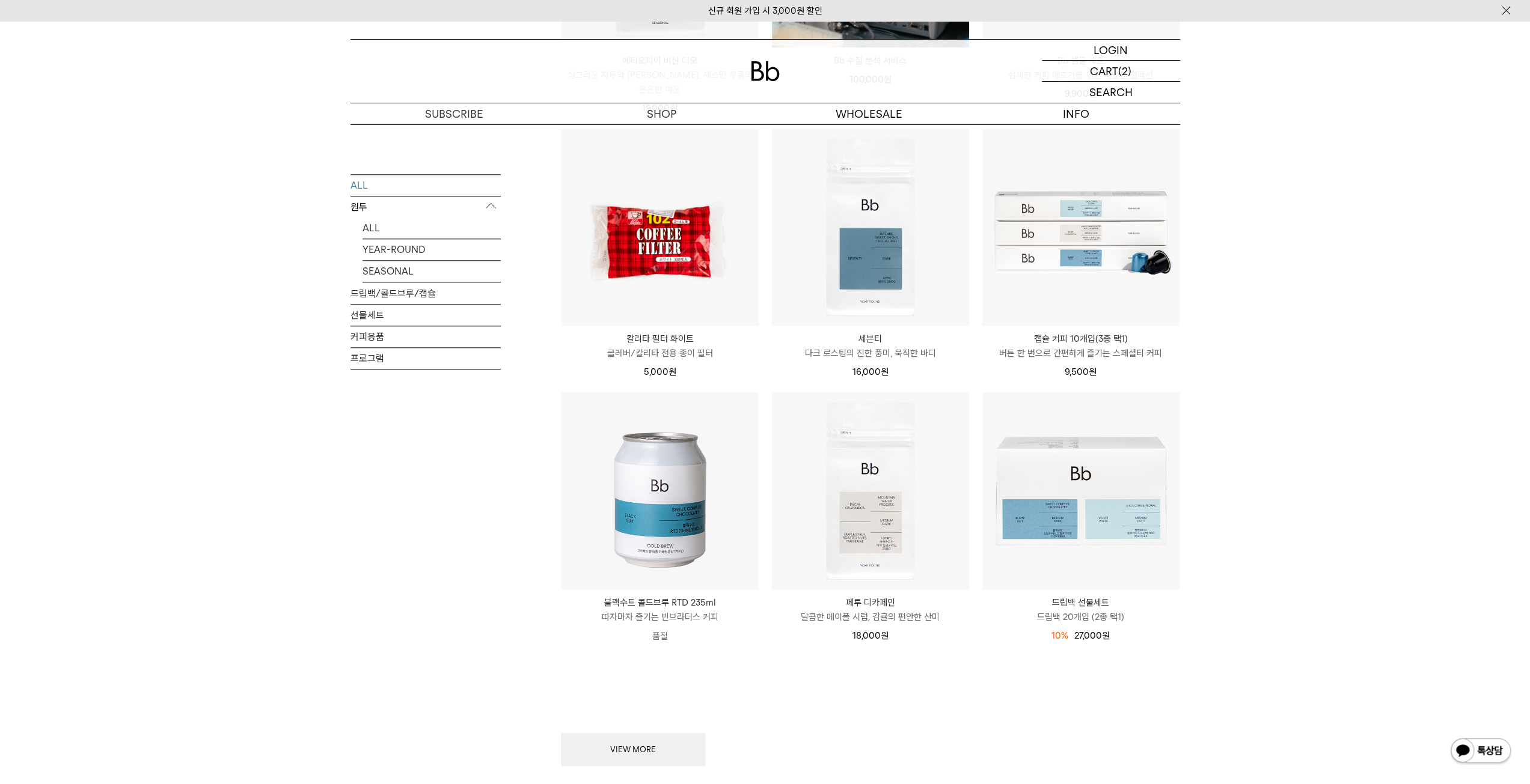
scroll to position [1382, 0]
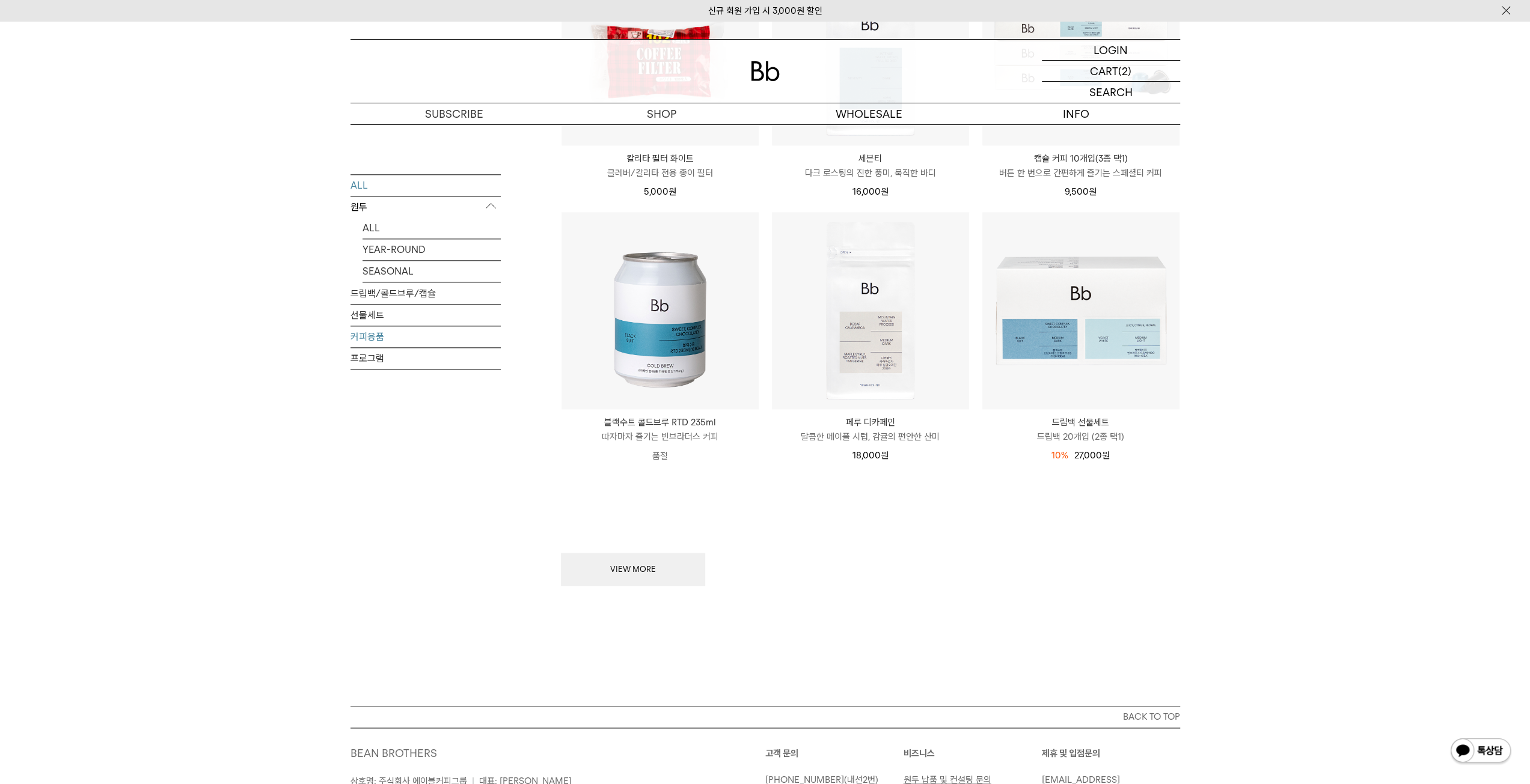
click at [371, 333] on link "커피용품" at bounding box center [426, 337] width 150 height 21
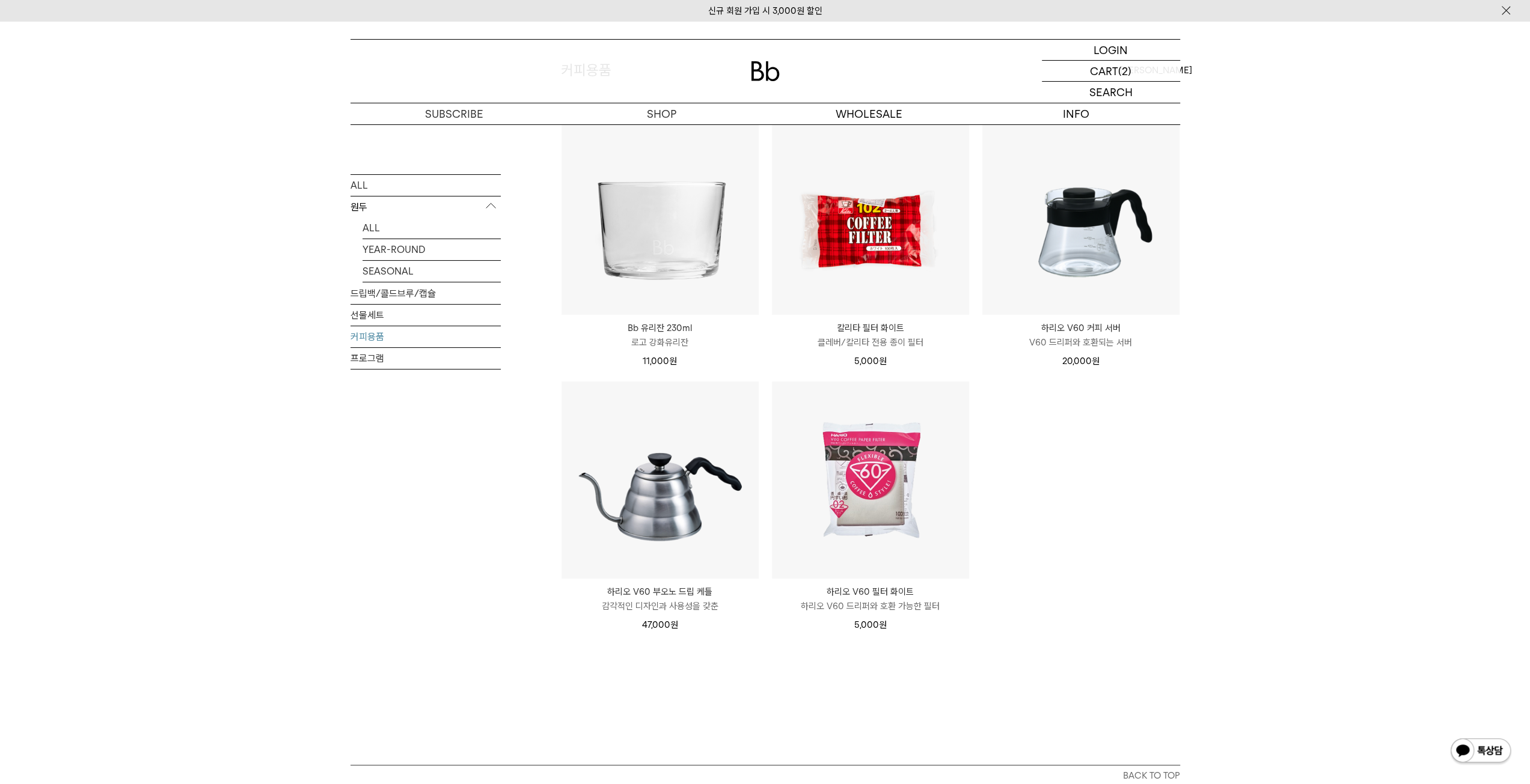
scroll to position [120, 0]
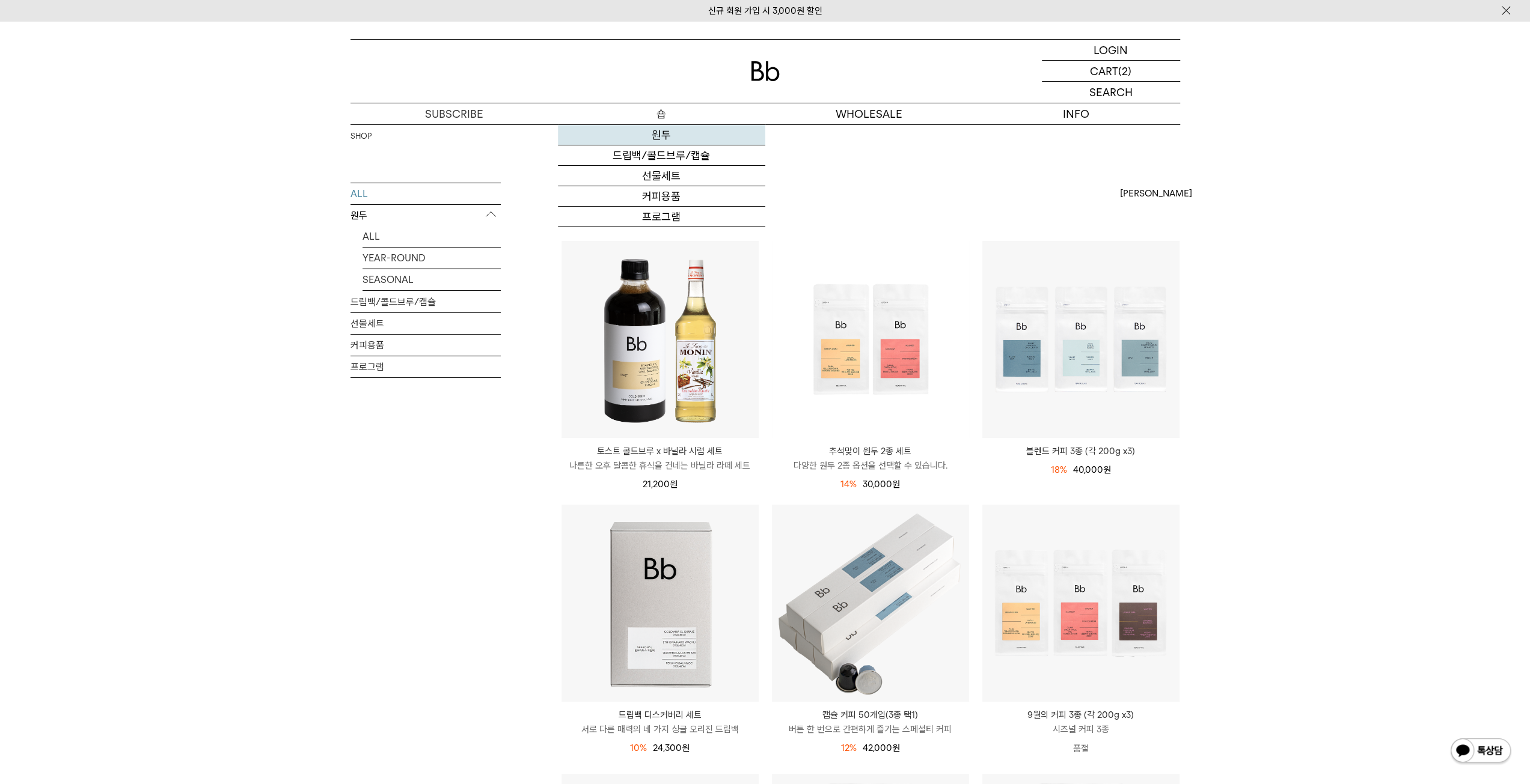
click at [668, 130] on link "원두" at bounding box center [661, 135] width 208 height 21
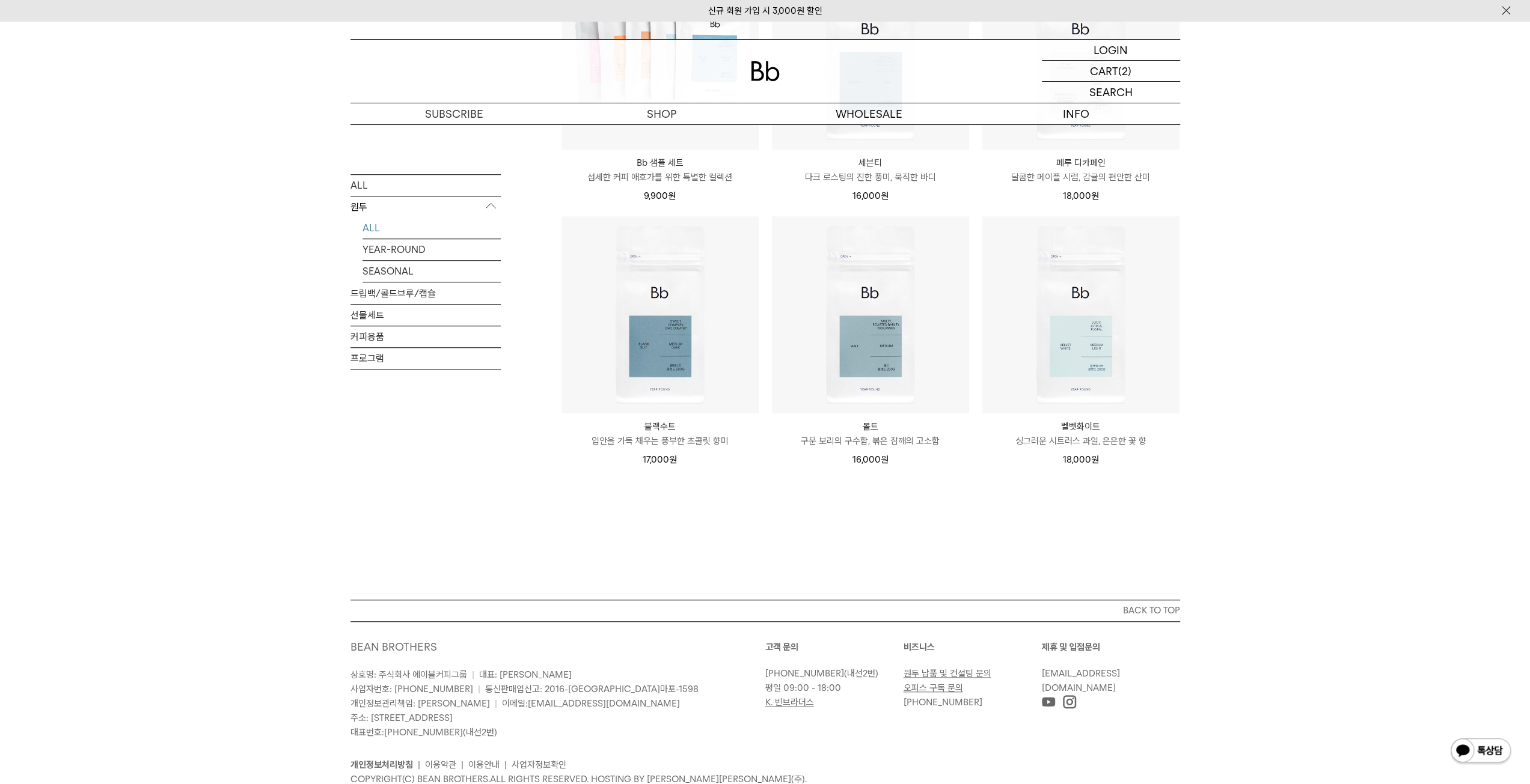
scroll to position [841, 0]
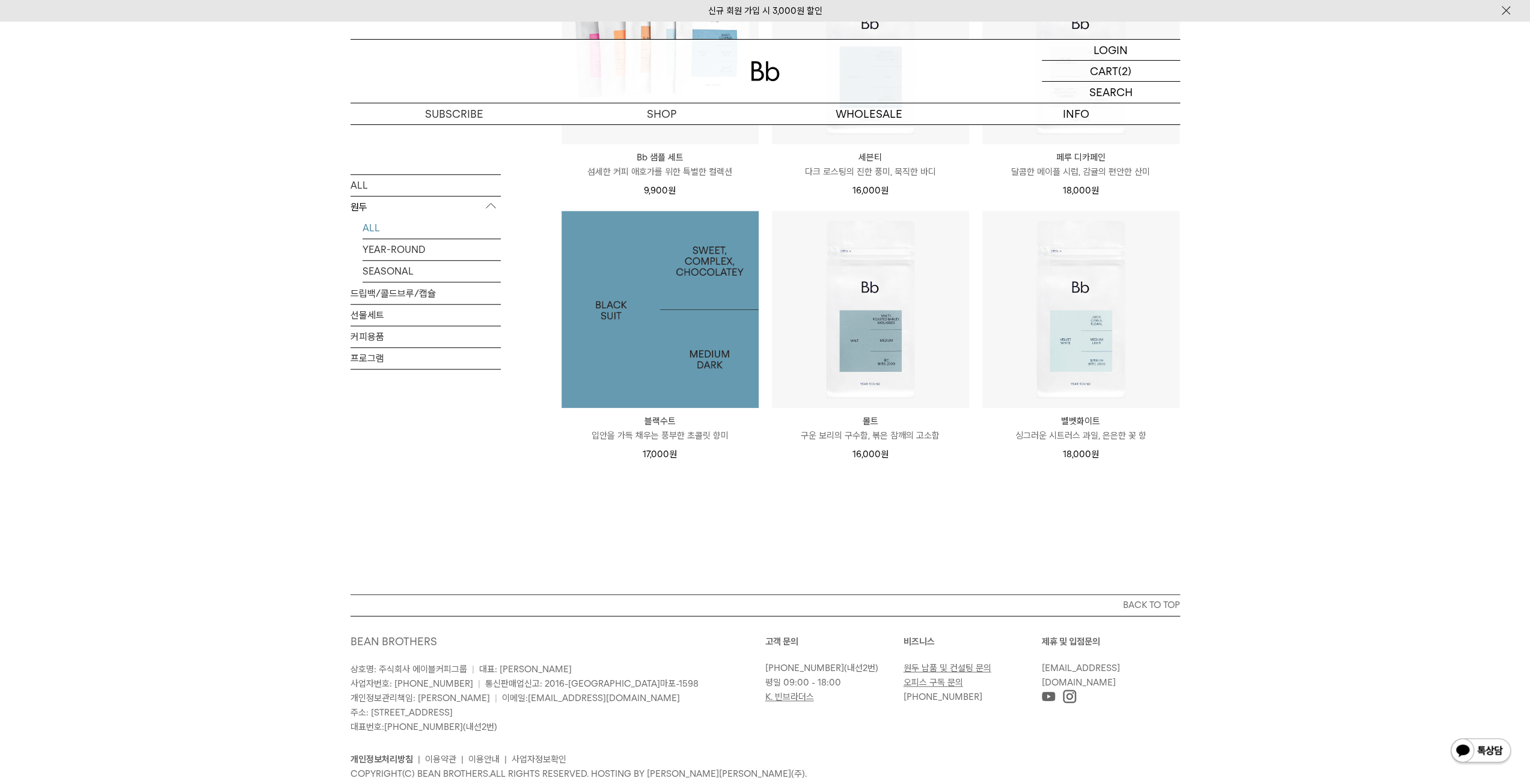
click at [640, 255] on img at bounding box center [659, 309] width 197 height 197
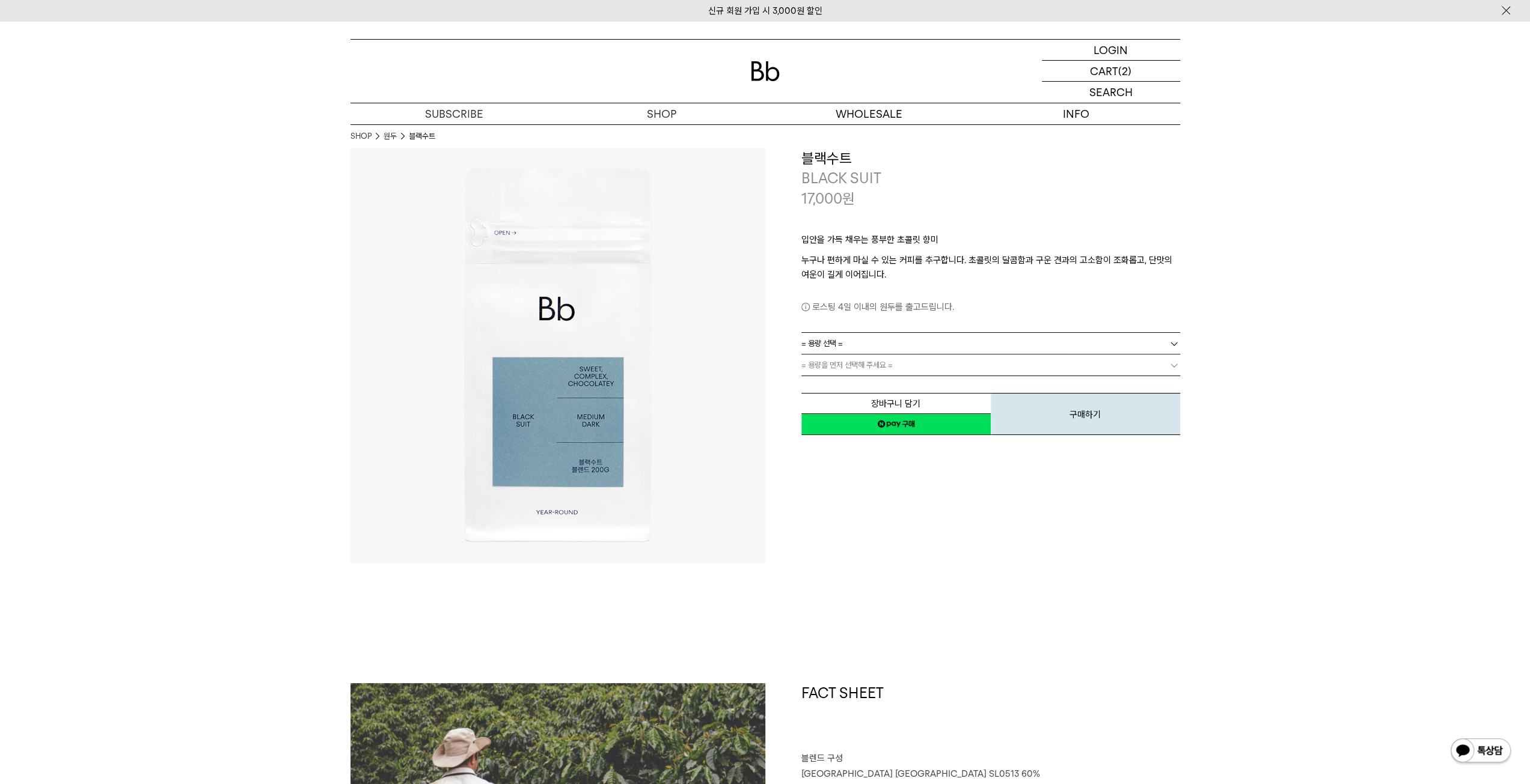
click at [906, 339] on link "= 용량 선택 =" at bounding box center [990, 343] width 378 height 21
click at [856, 367] on li "200g" at bounding box center [996, 364] width 366 height 22
click at [866, 399] on button "장바구니 담기" at bounding box center [896, 403] width 190 height 21
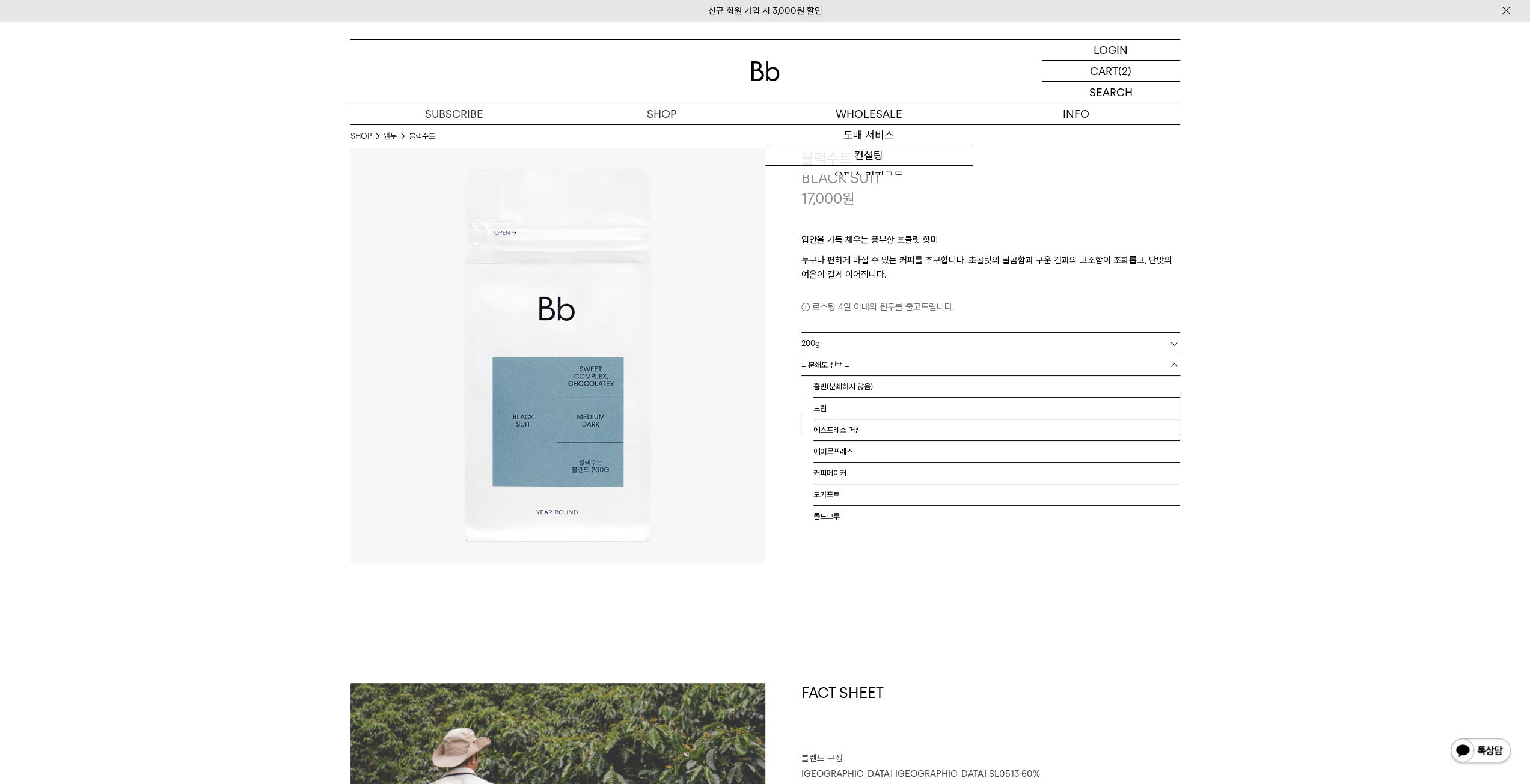
click at [837, 366] on span "= 분쇄도 선택 =" at bounding box center [825, 364] width 48 height 21
click at [836, 388] on li "홀빈(분쇄하지 않음)" at bounding box center [996, 386] width 366 height 22
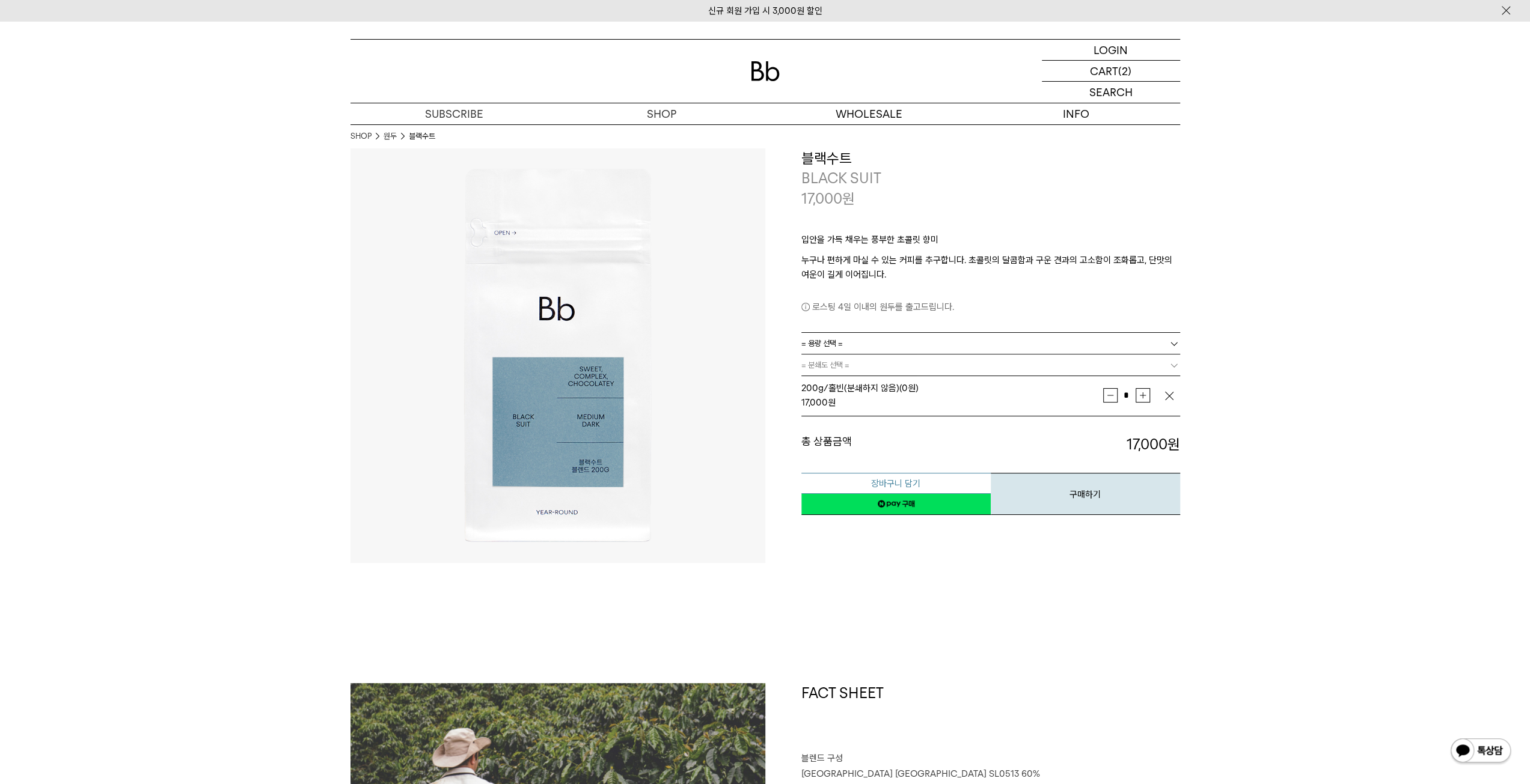
click at [871, 480] on button "장바구니 담기" at bounding box center [896, 483] width 190 height 21
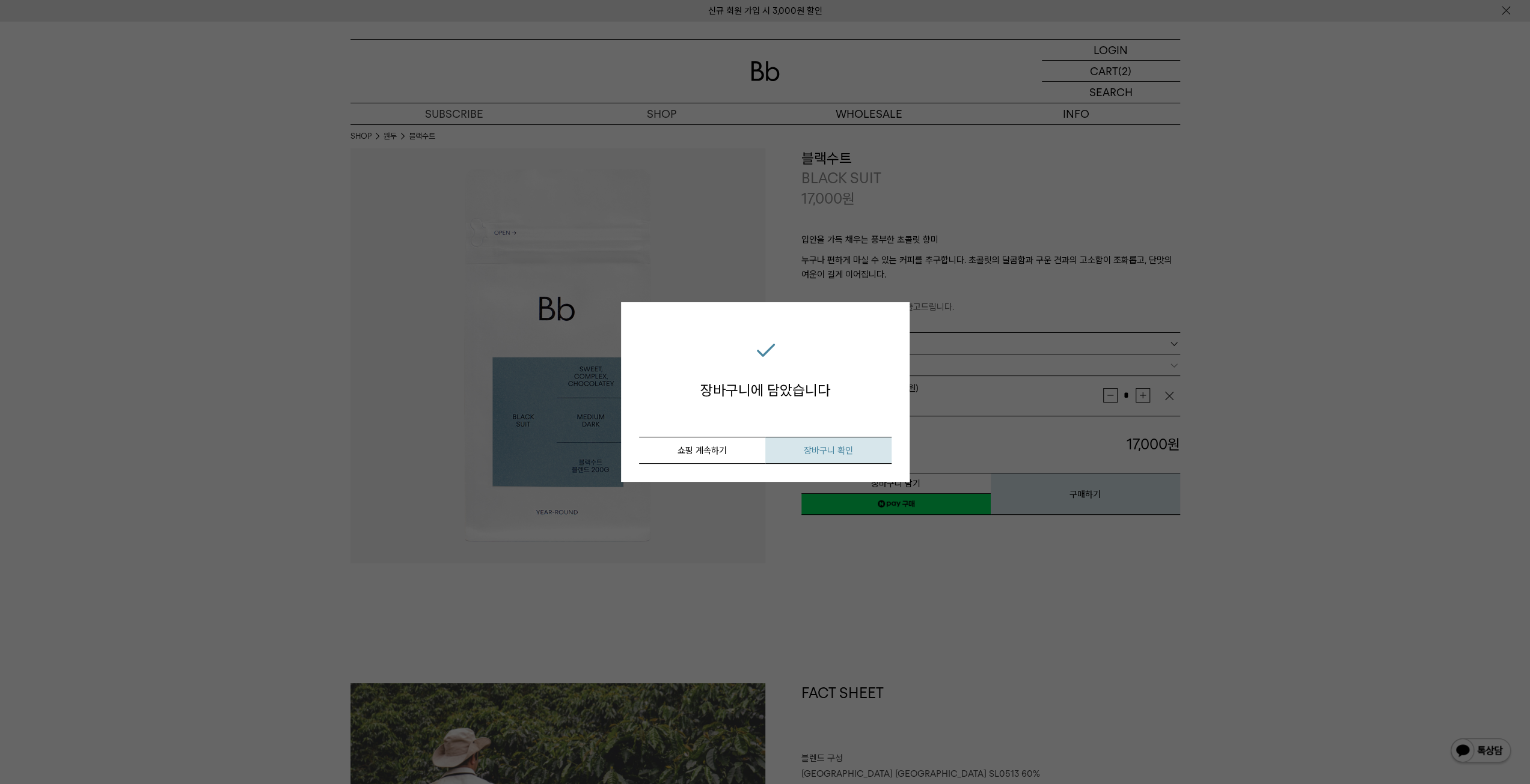
click at [846, 449] on span "장바구니 확인" at bounding box center [827, 451] width 49 height 11
